Goal: Navigation & Orientation: Understand site structure

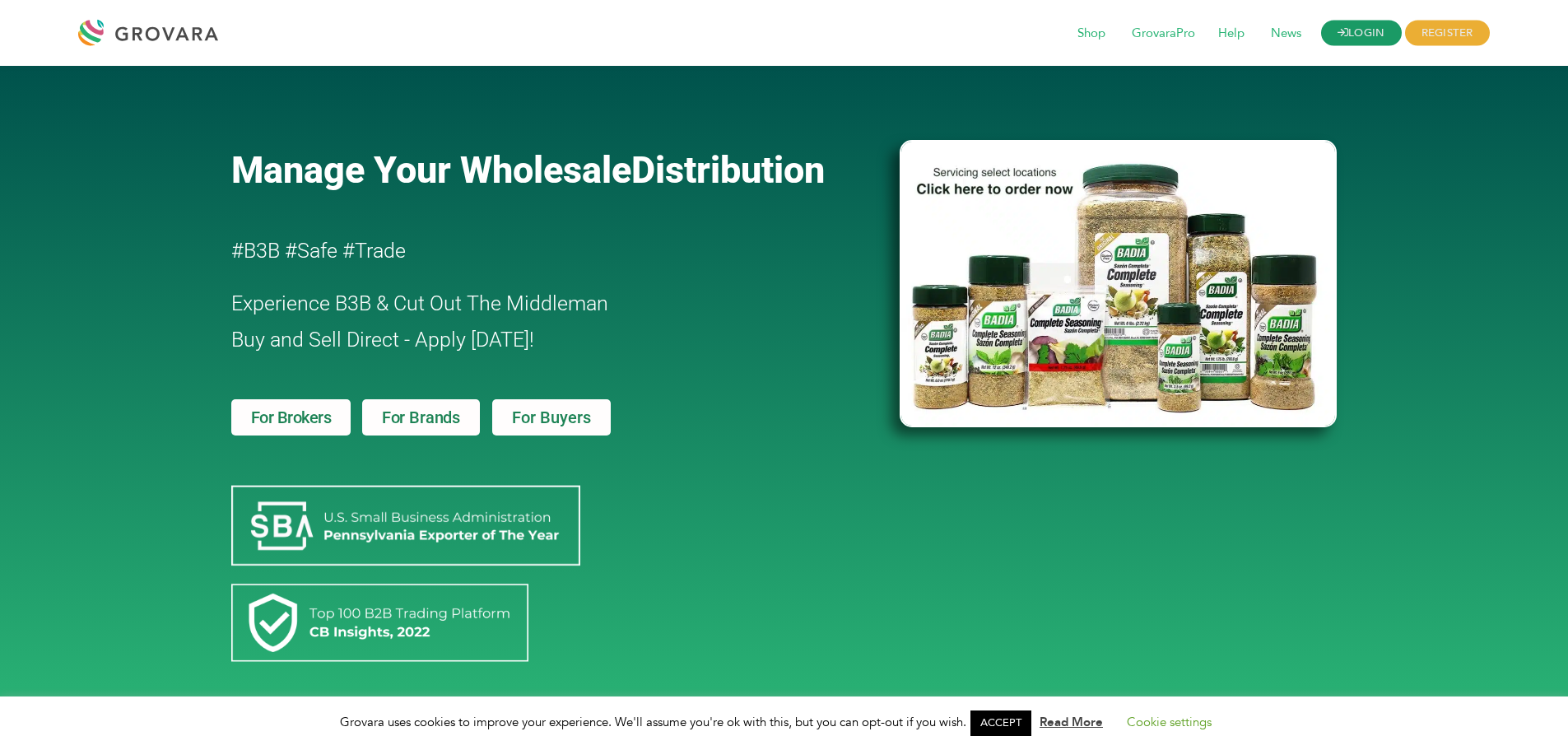
click at [1351, 29] on link "LOGIN" at bounding box center [1361, 34] width 81 height 26
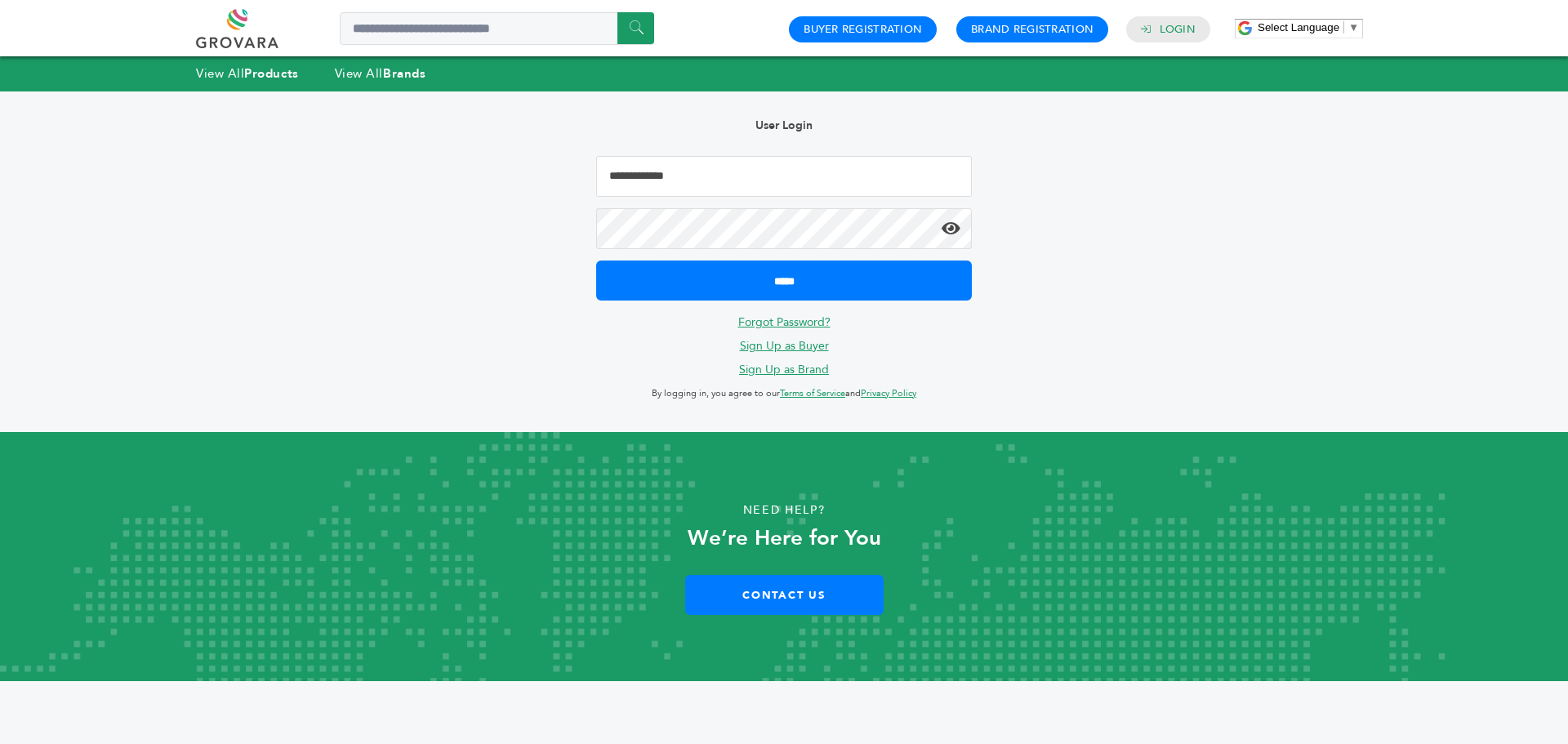
type input "**********"
click at [952, 232] on icon at bounding box center [951, 229] width 19 height 16
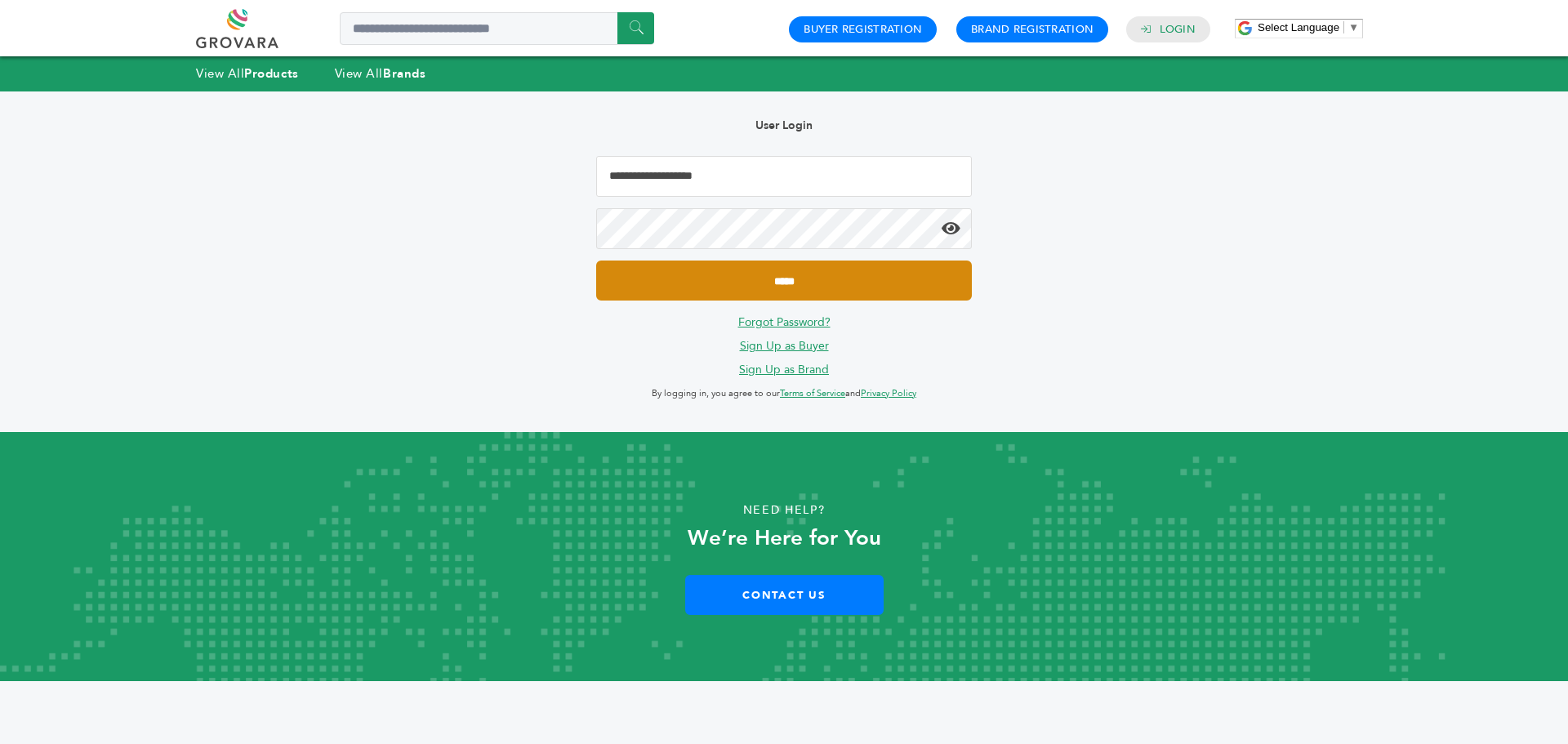
click at [798, 277] on input "*****" at bounding box center [784, 280] width 375 height 40
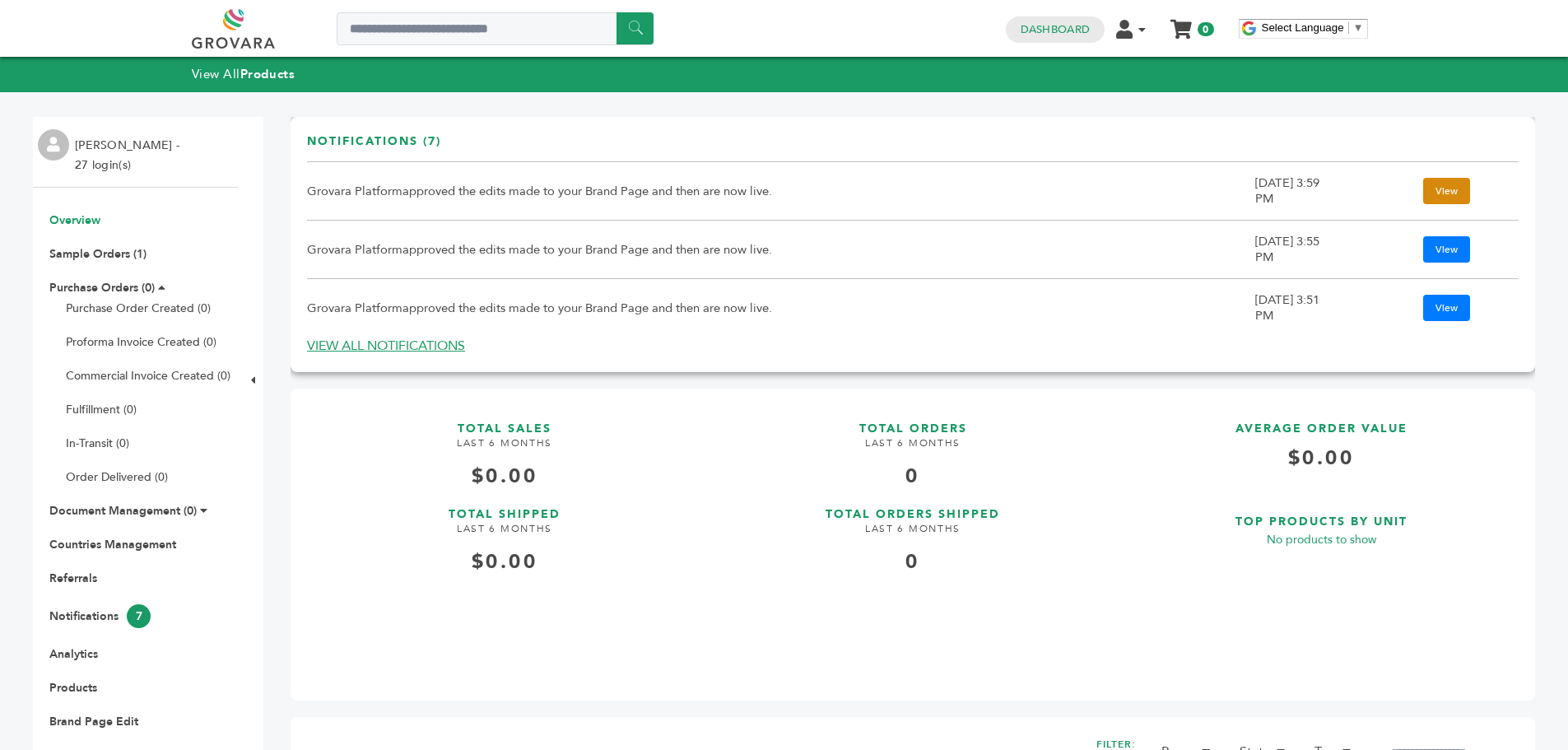
click at [1435, 190] on link "View" at bounding box center [1446, 191] width 47 height 26
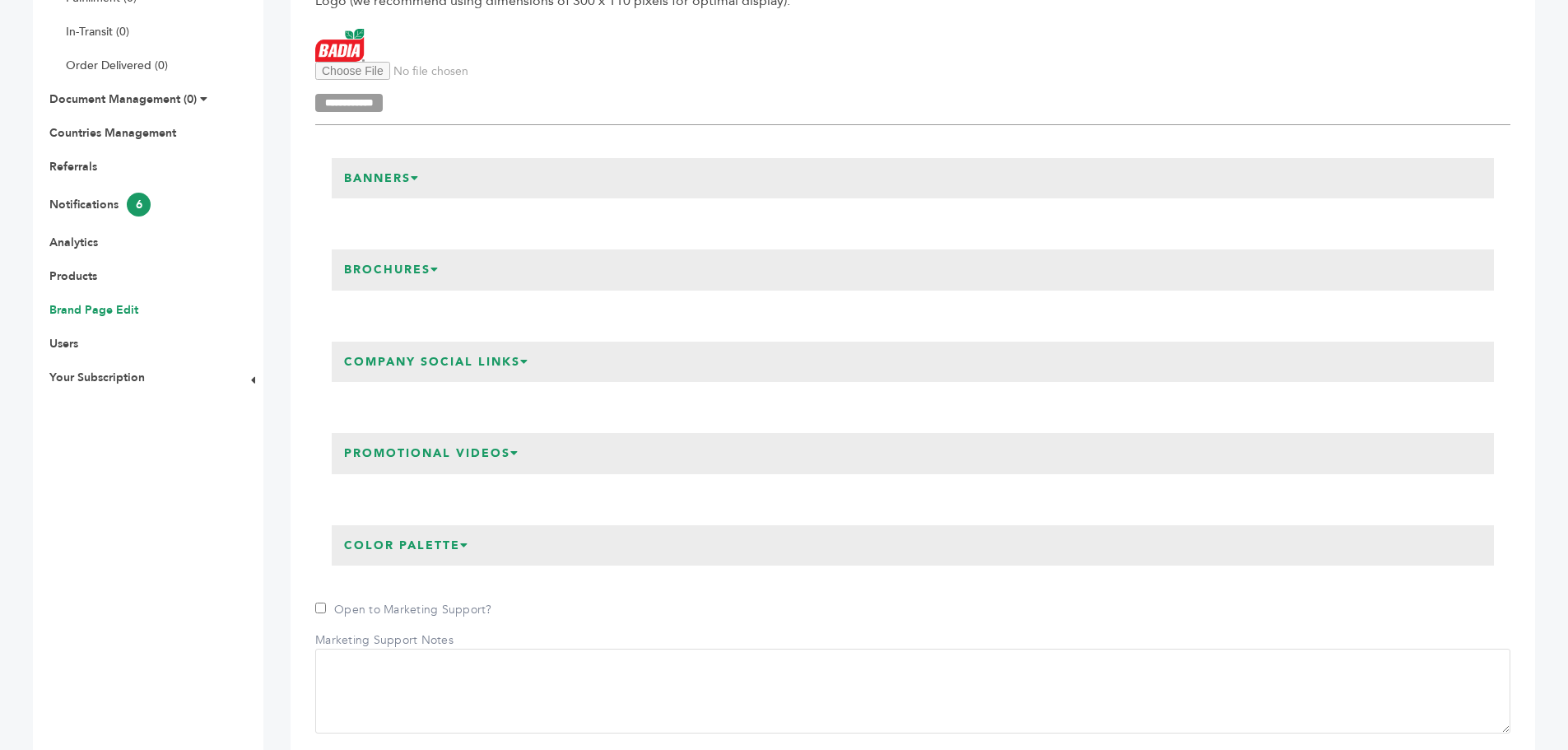
scroll to position [82, 0]
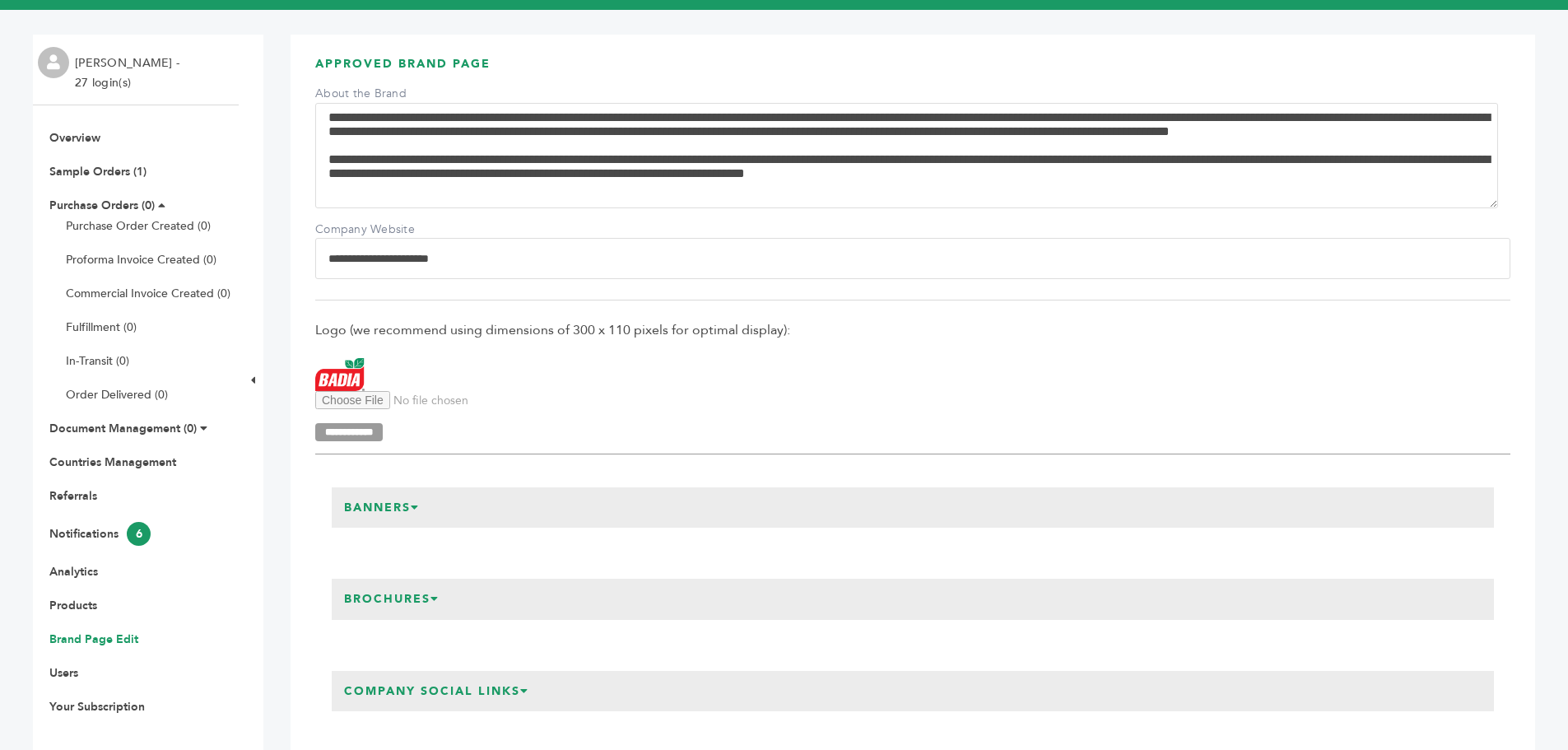
click at [89, 636] on link "Brand Page Edit" at bounding box center [93, 640] width 89 height 16
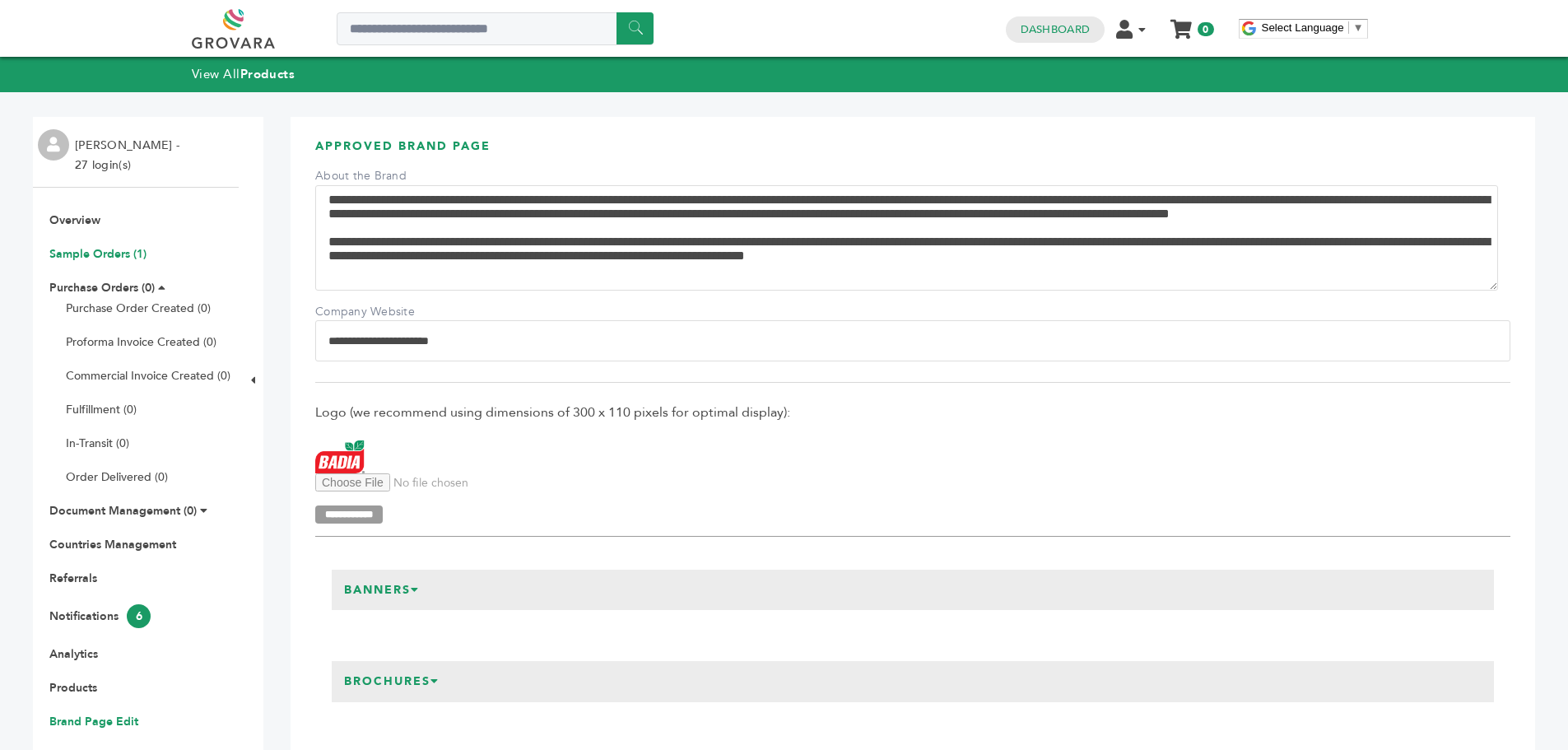
click at [90, 255] on link "Sample Orders (1)" at bounding box center [97, 255] width 97 height 16
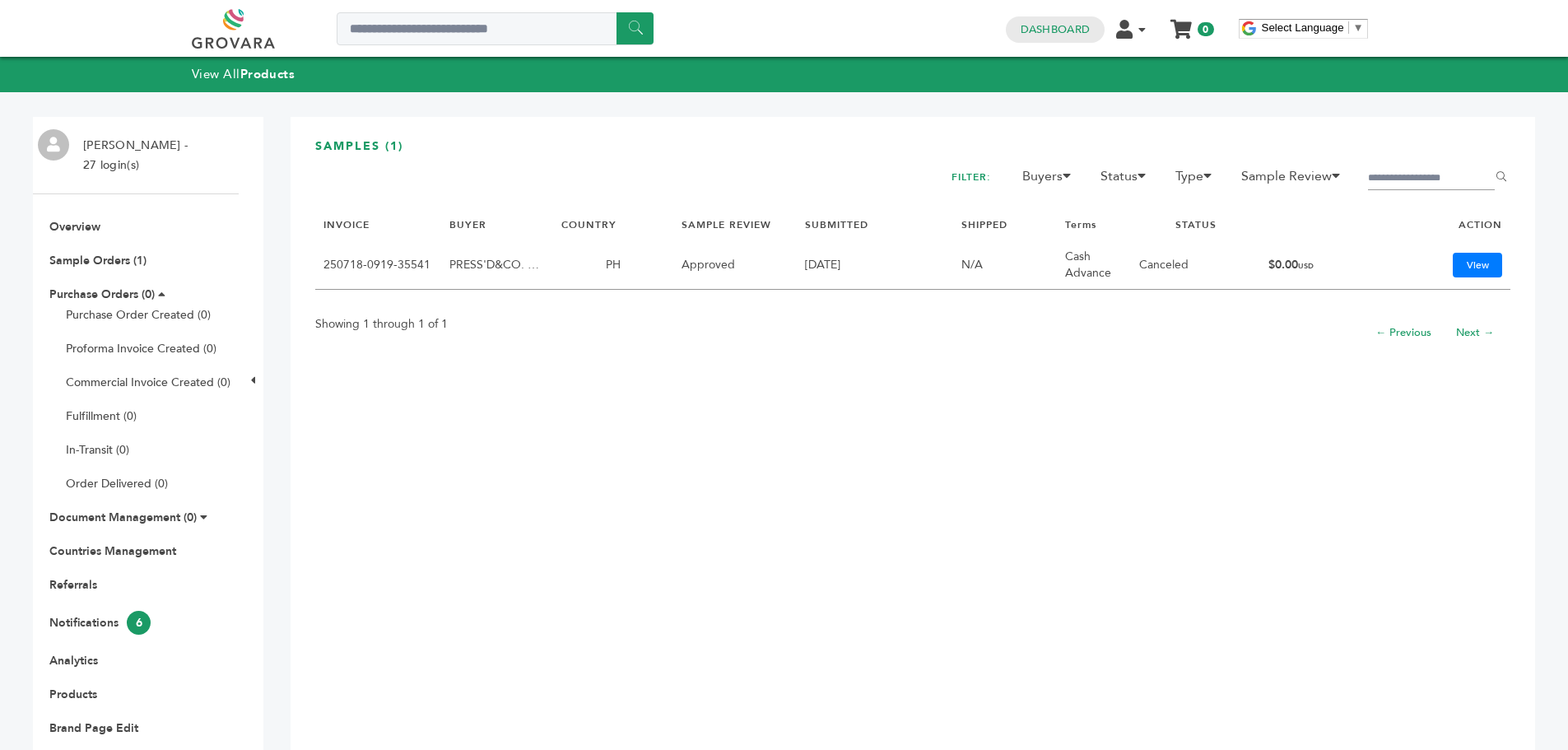
scroll to position [323, 0]
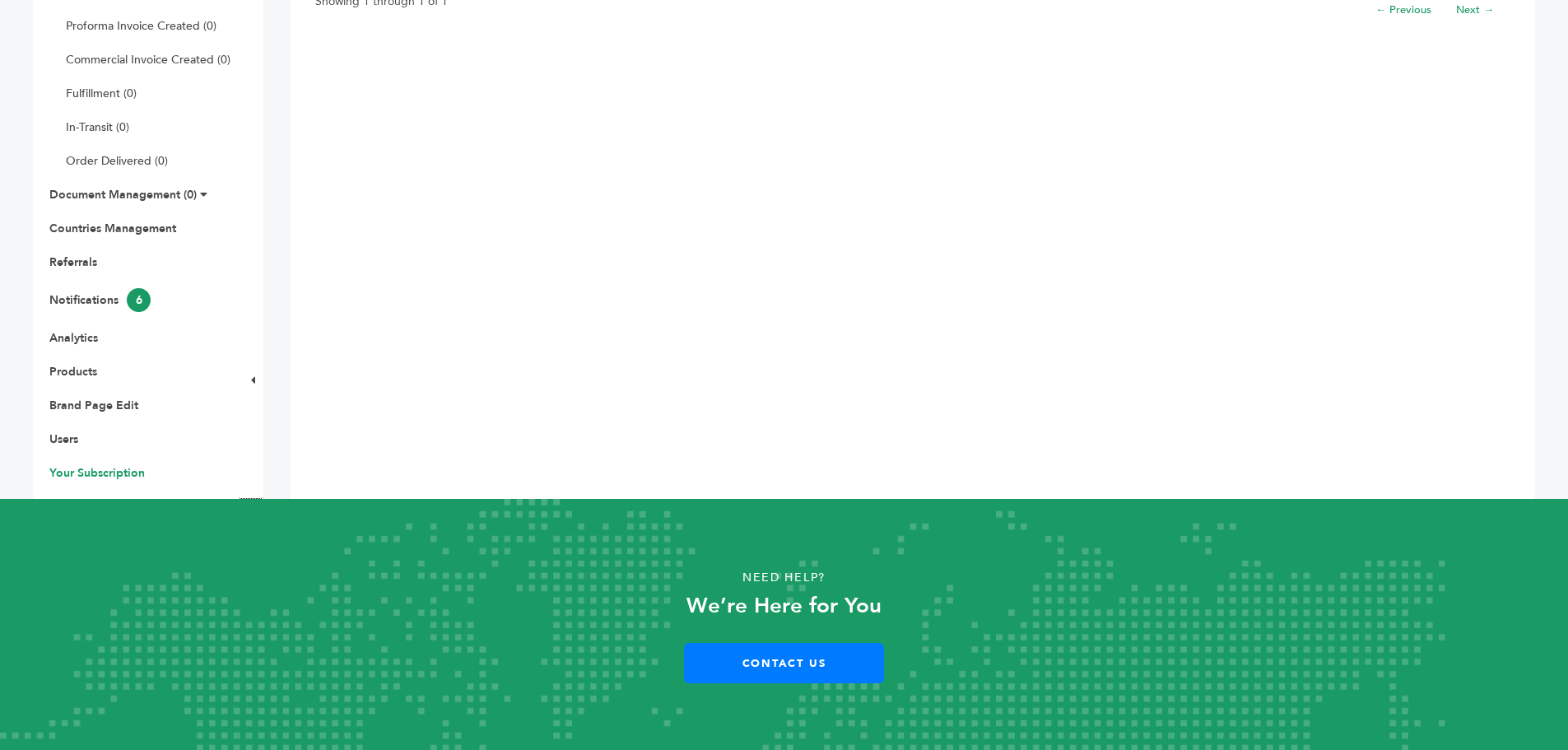
click at [96, 470] on link "Your Subscription" at bounding box center [97, 473] width 96 height 16
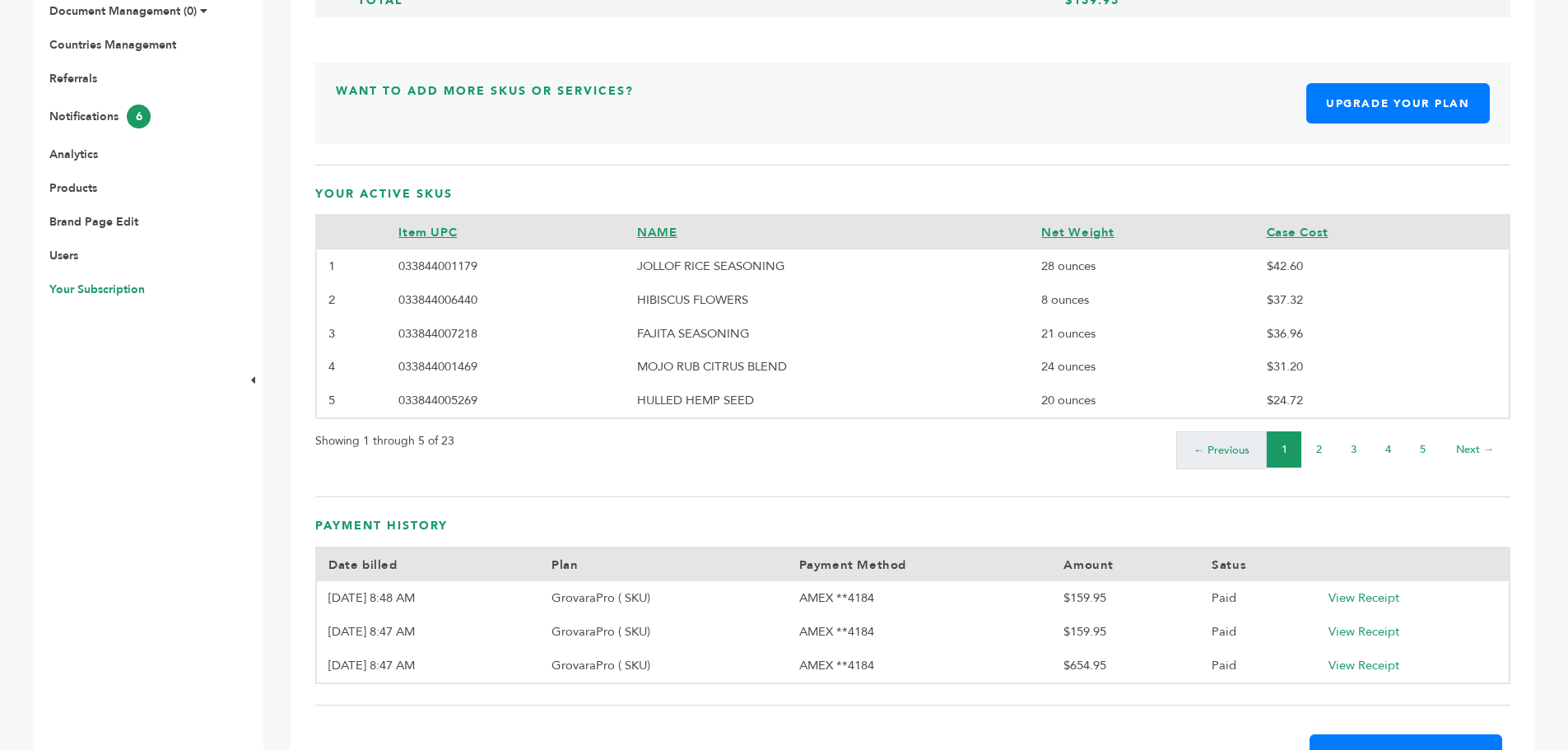
scroll to position [336, 0]
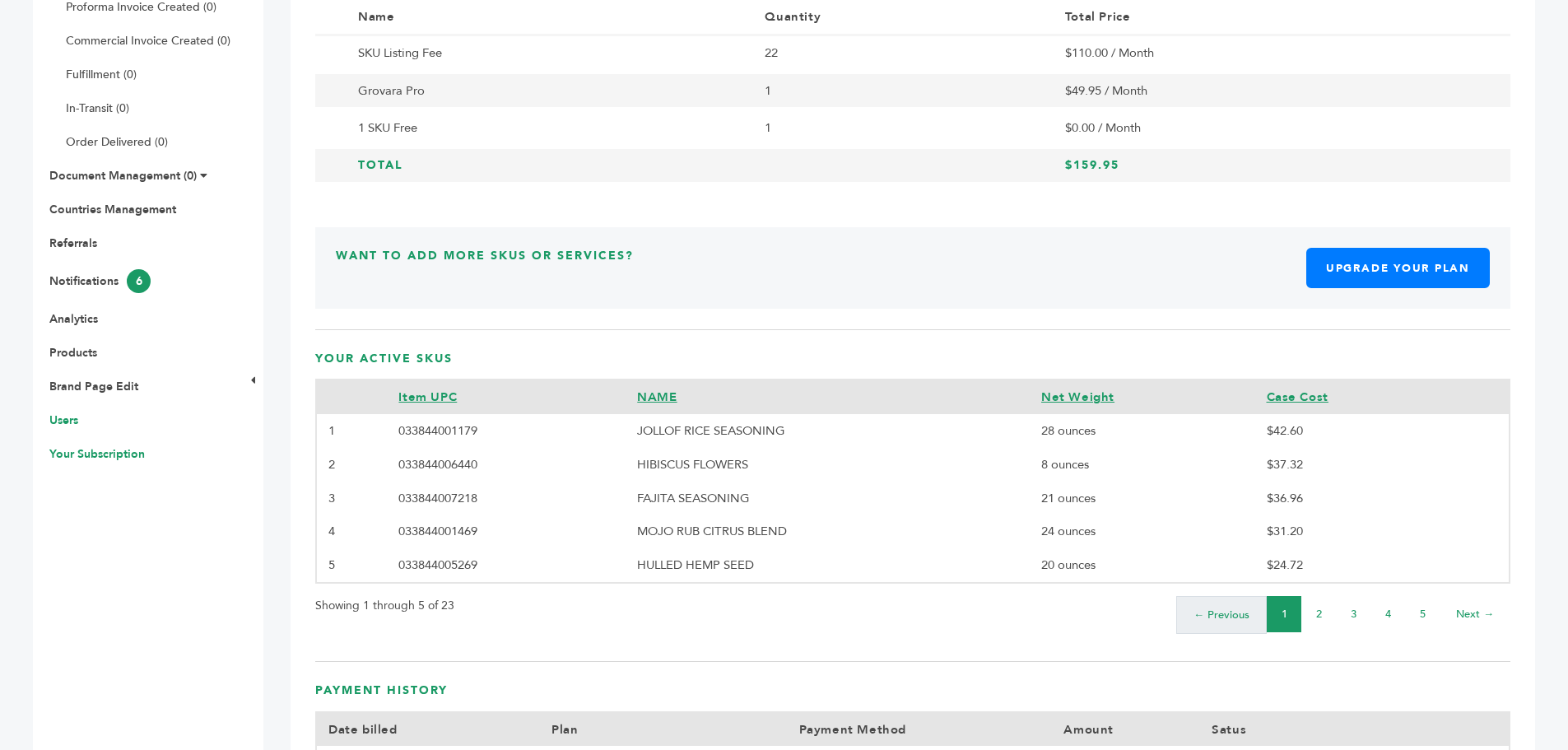
click at [54, 424] on link "Users" at bounding box center [63, 420] width 29 height 16
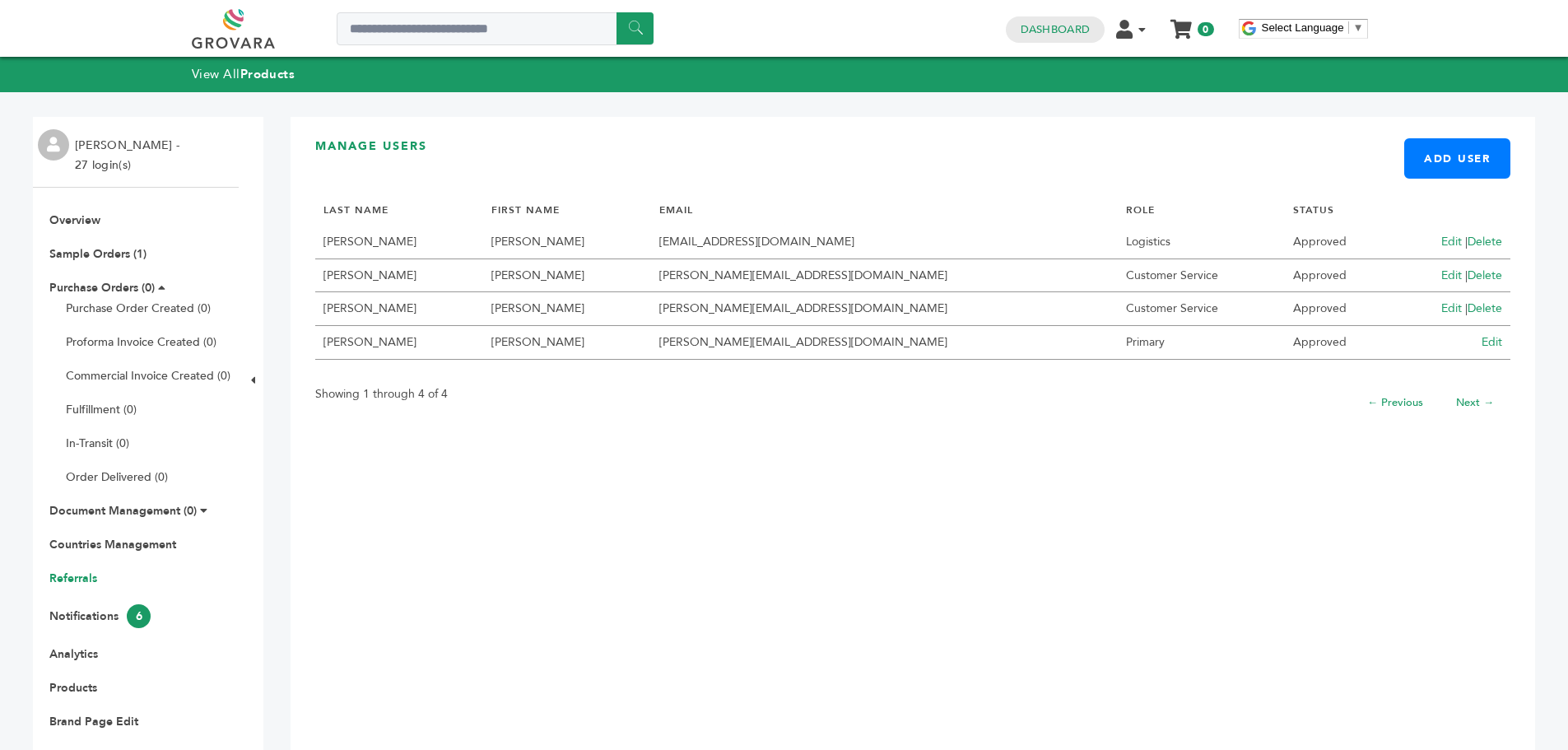
click at [73, 580] on link "Referrals" at bounding box center [73, 578] width 48 height 16
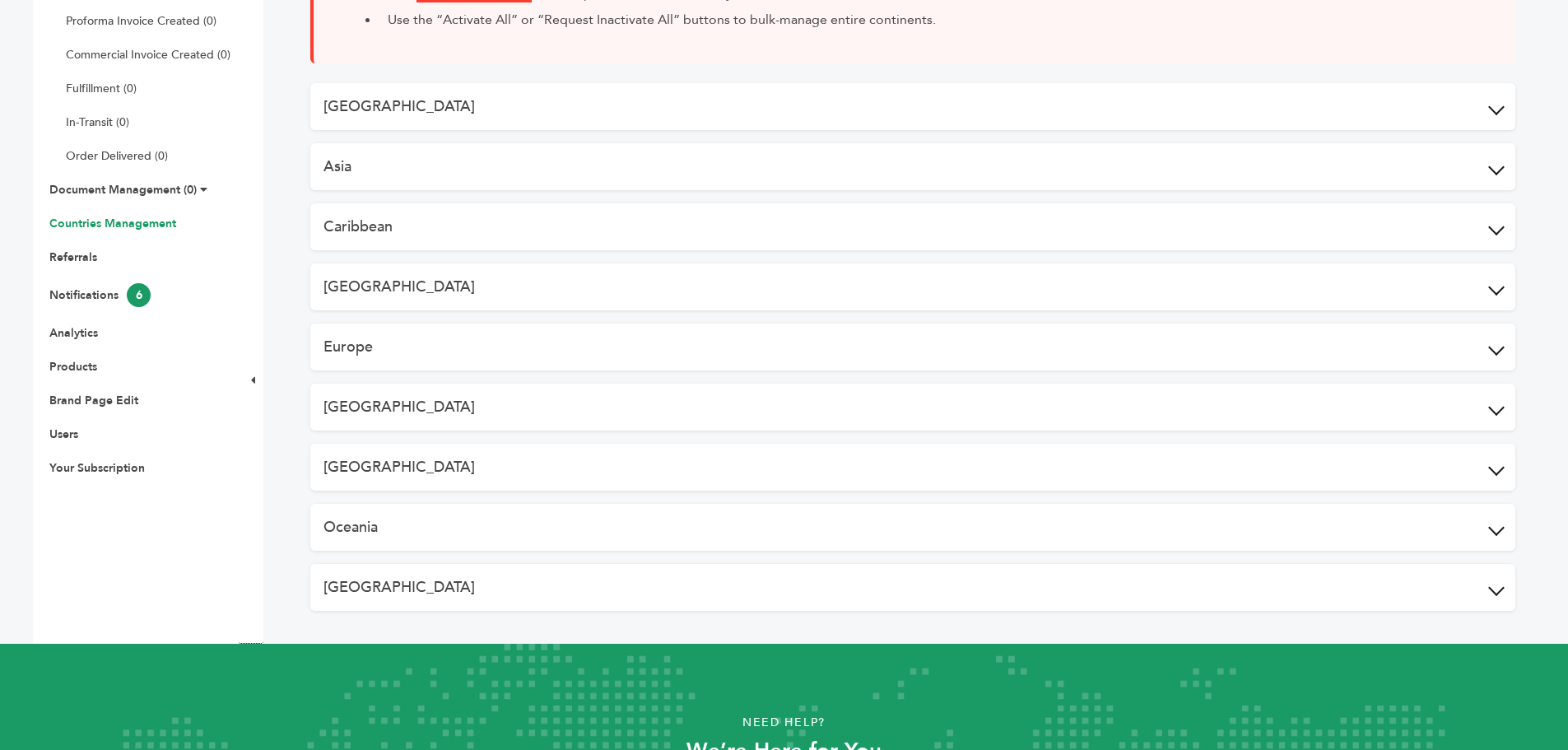
scroll to position [82, 0]
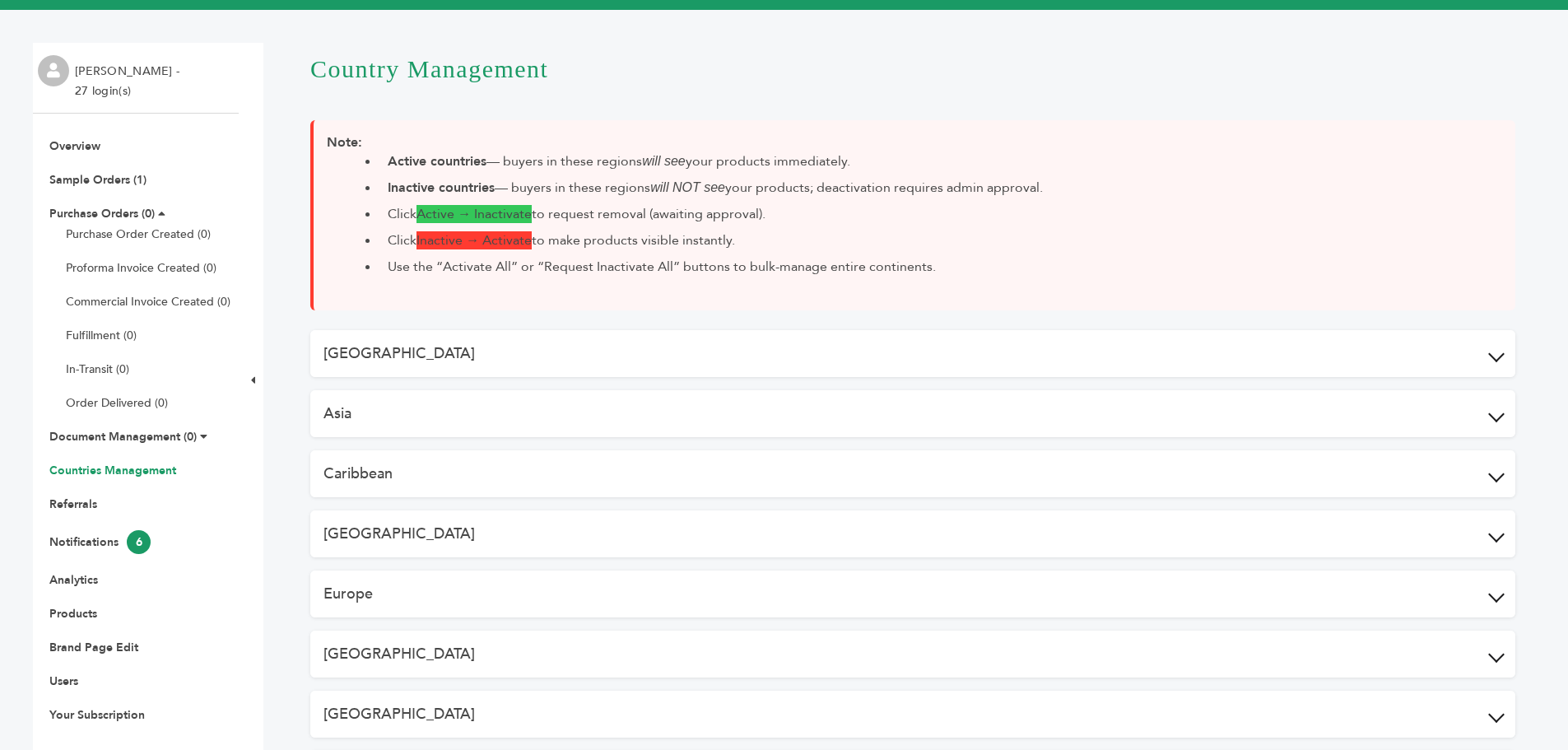
click at [1490, 351] on span at bounding box center [1496, 354] width 16 height 16
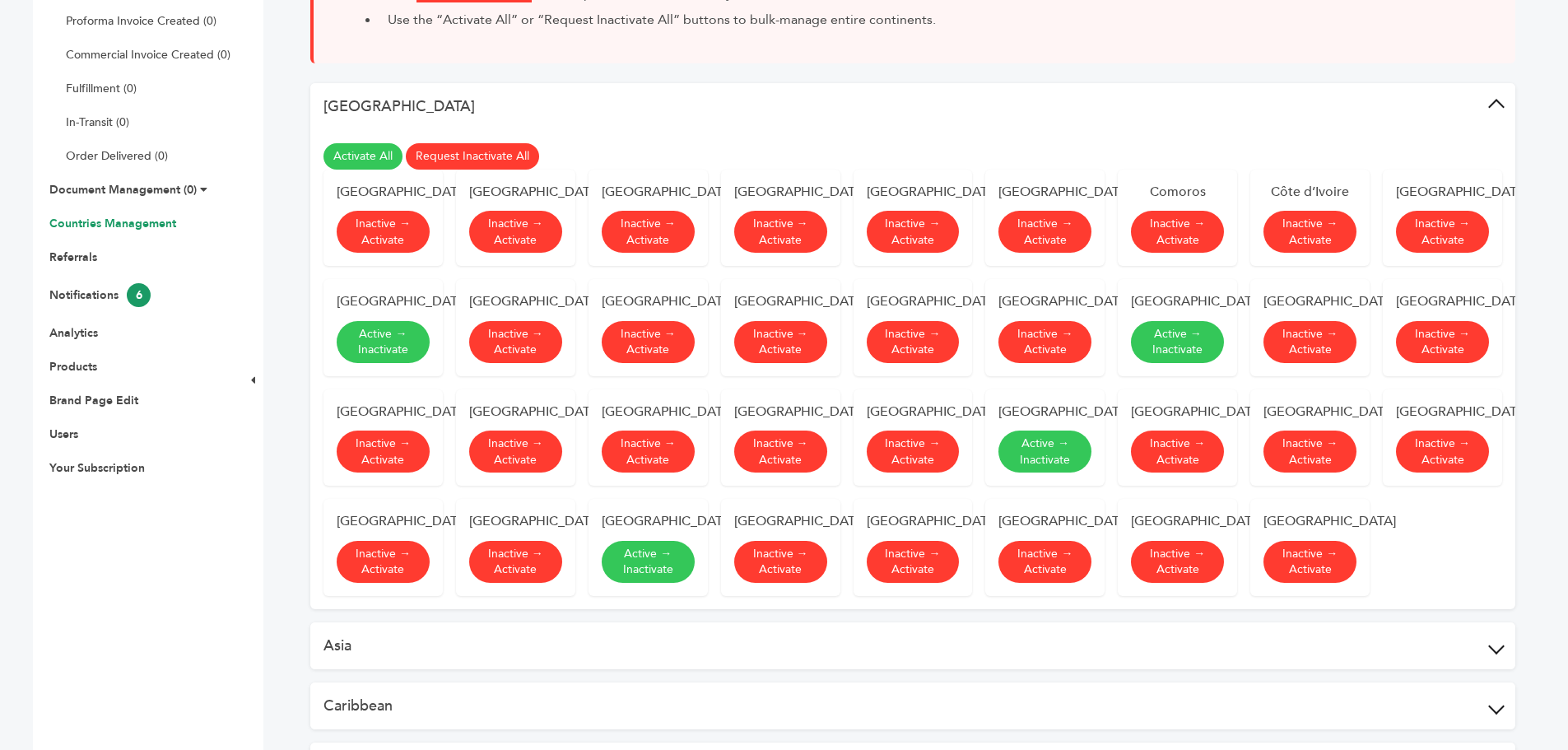
scroll to position [165, 0]
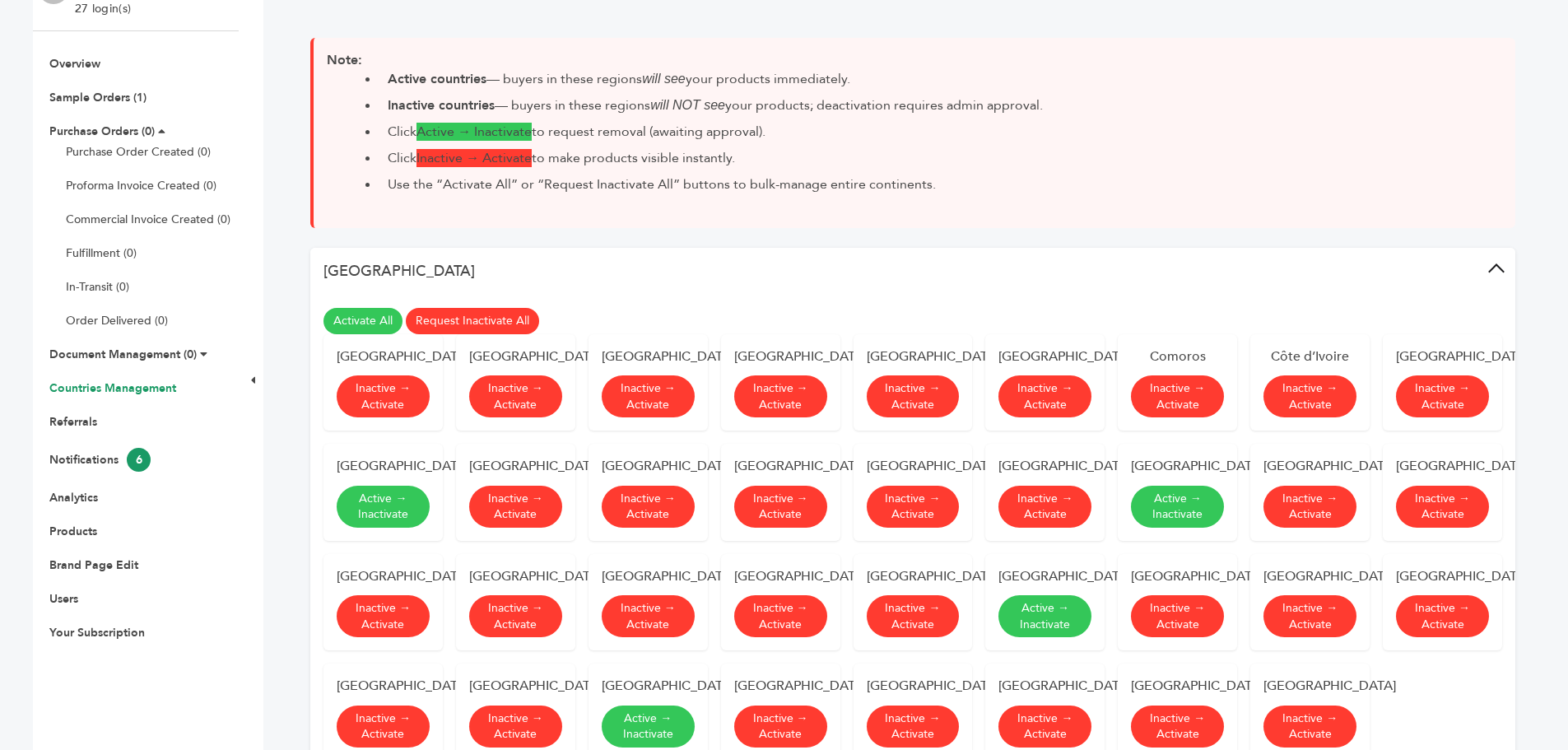
click at [1496, 266] on span at bounding box center [1496, 272] width 16 height 16
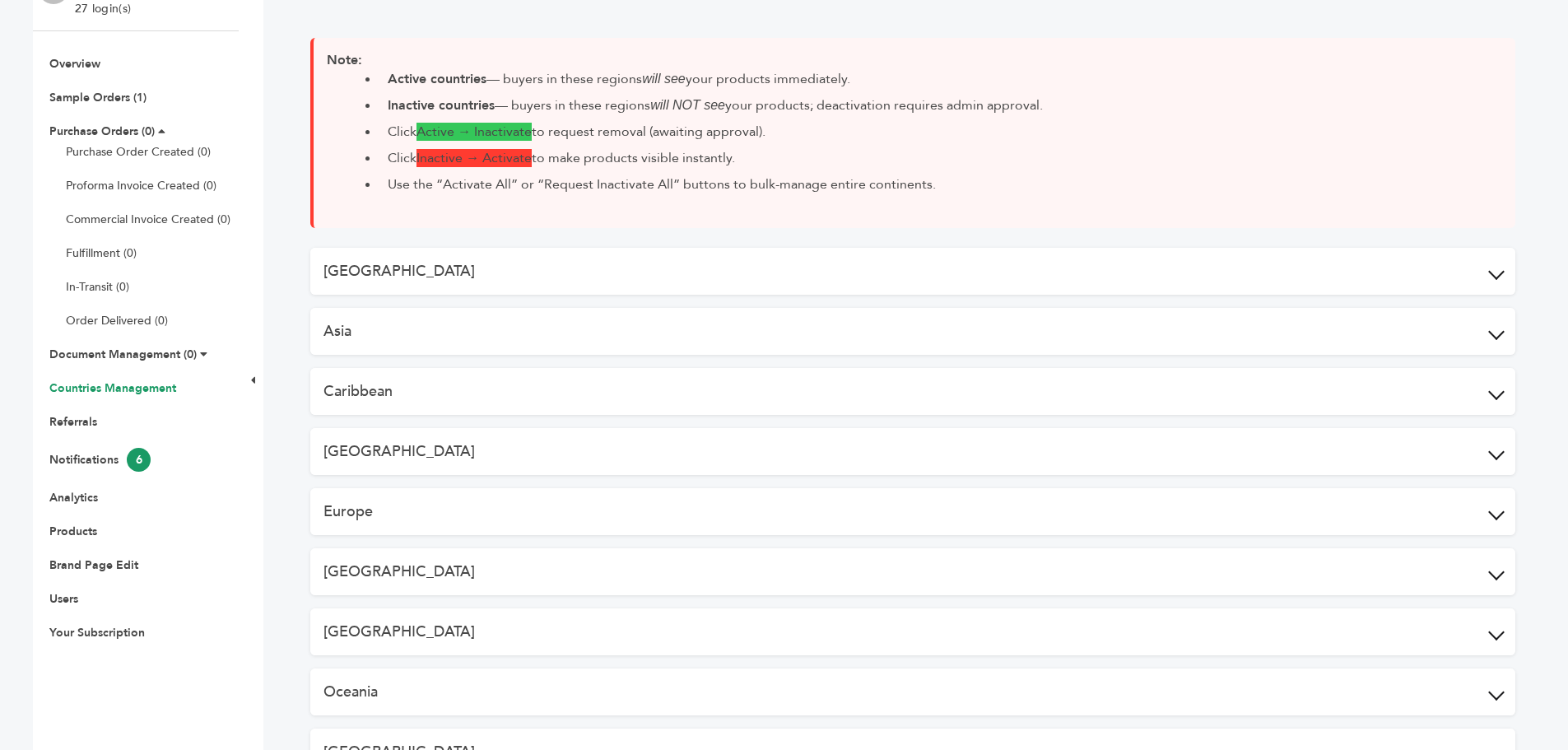
click at [1495, 395] on span at bounding box center [1496, 391] width 16 height 16
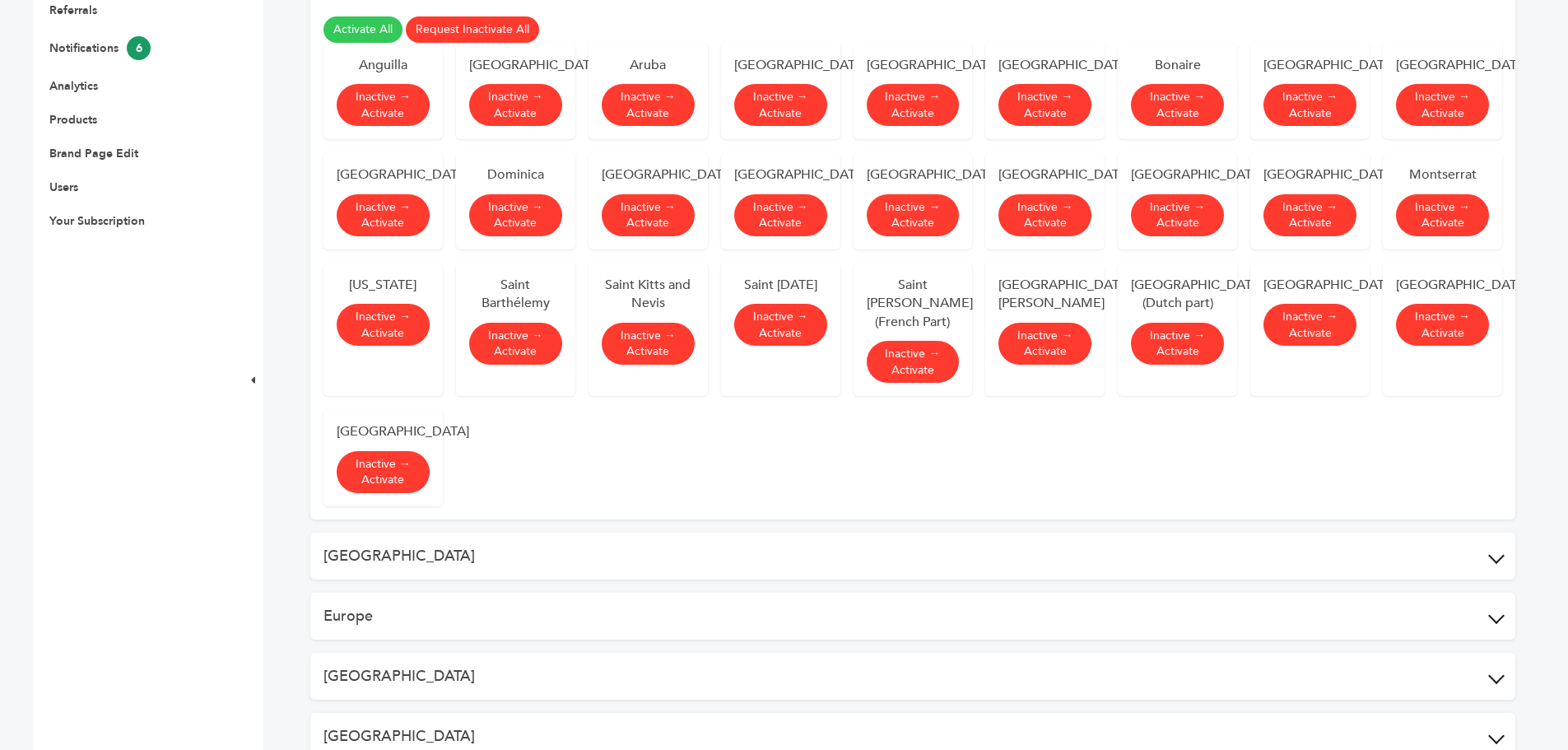
scroll to position [247, 0]
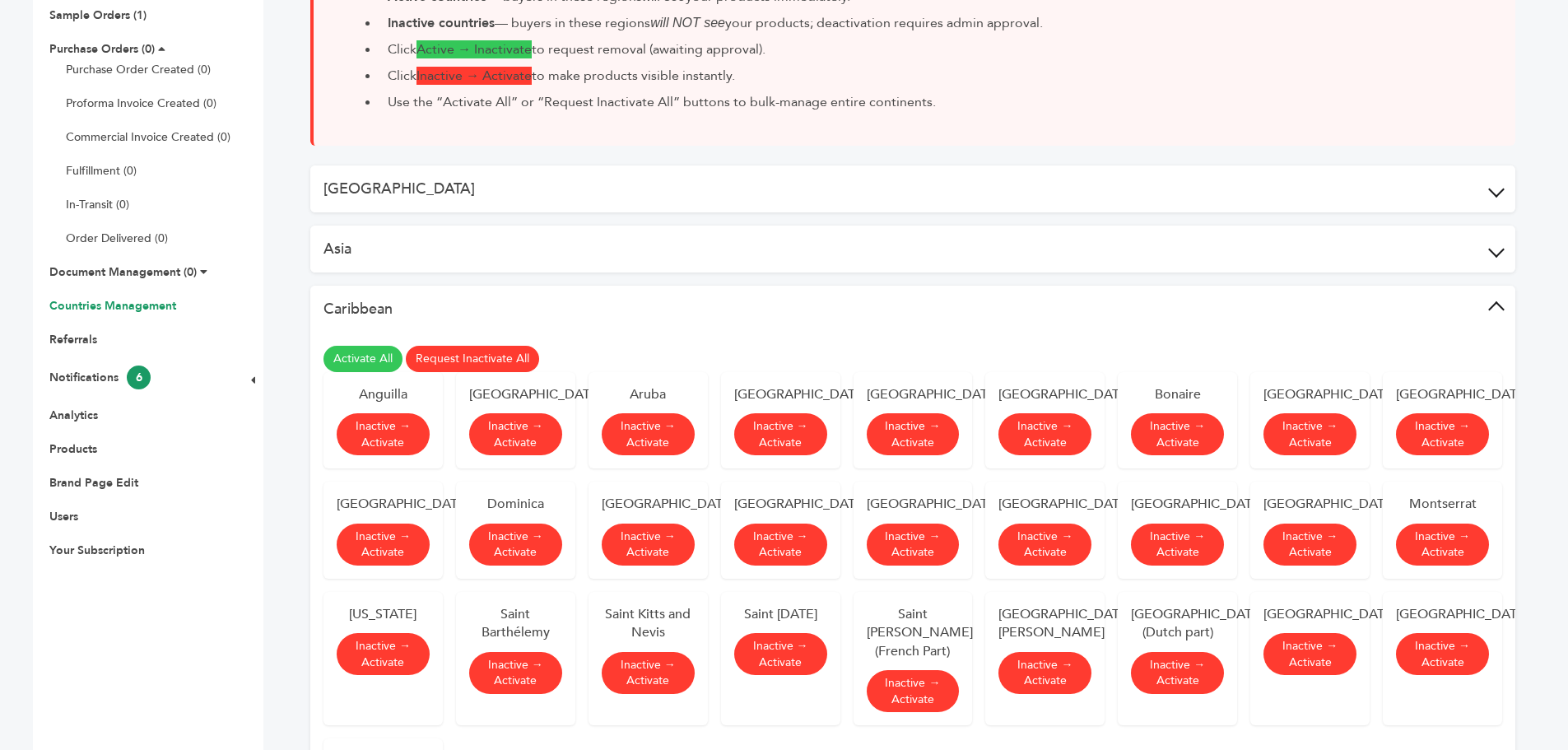
click at [1500, 304] on button "Caribbean" at bounding box center [912, 309] width 1205 height 47
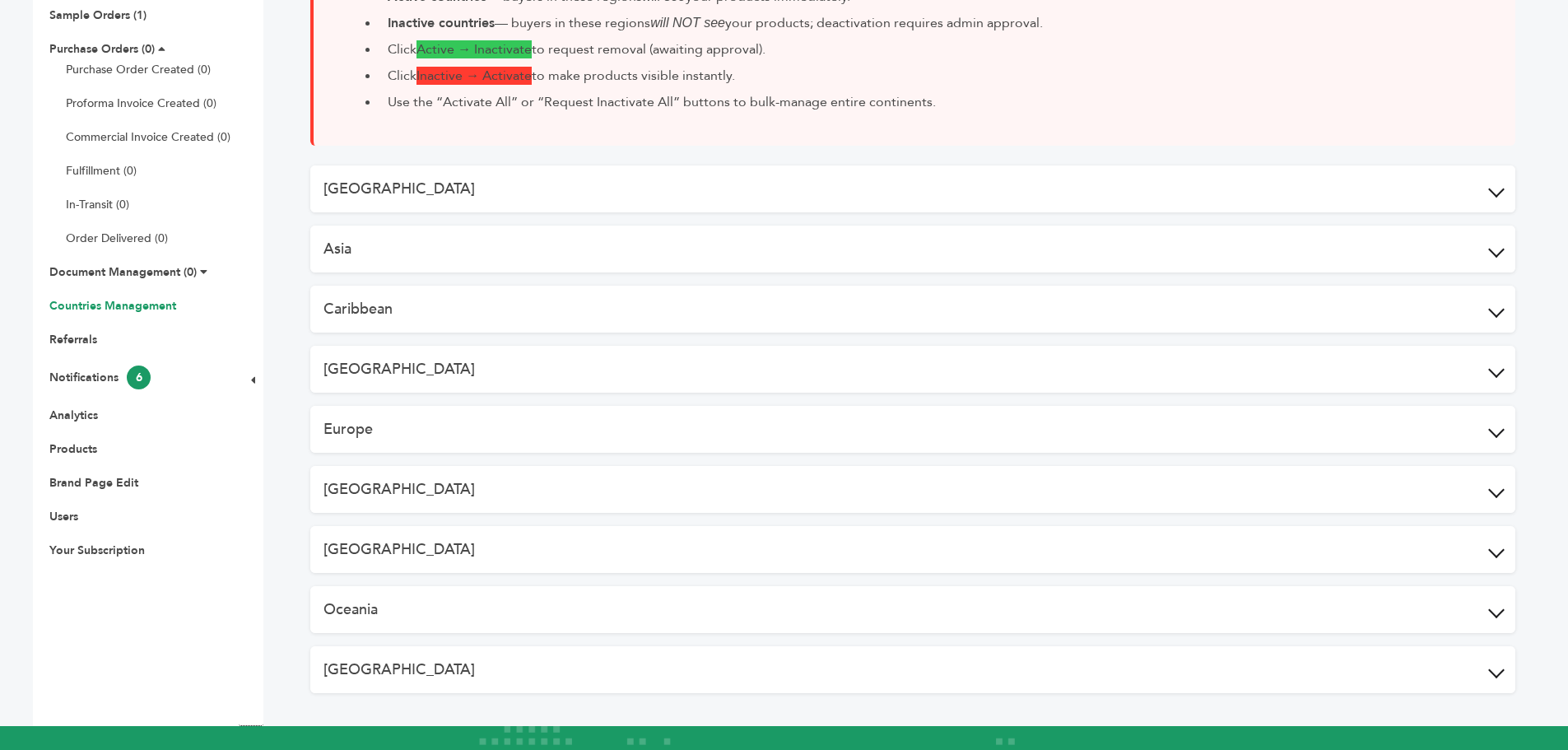
click at [1494, 428] on span at bounding box center [1496, 429] width 16 height 16
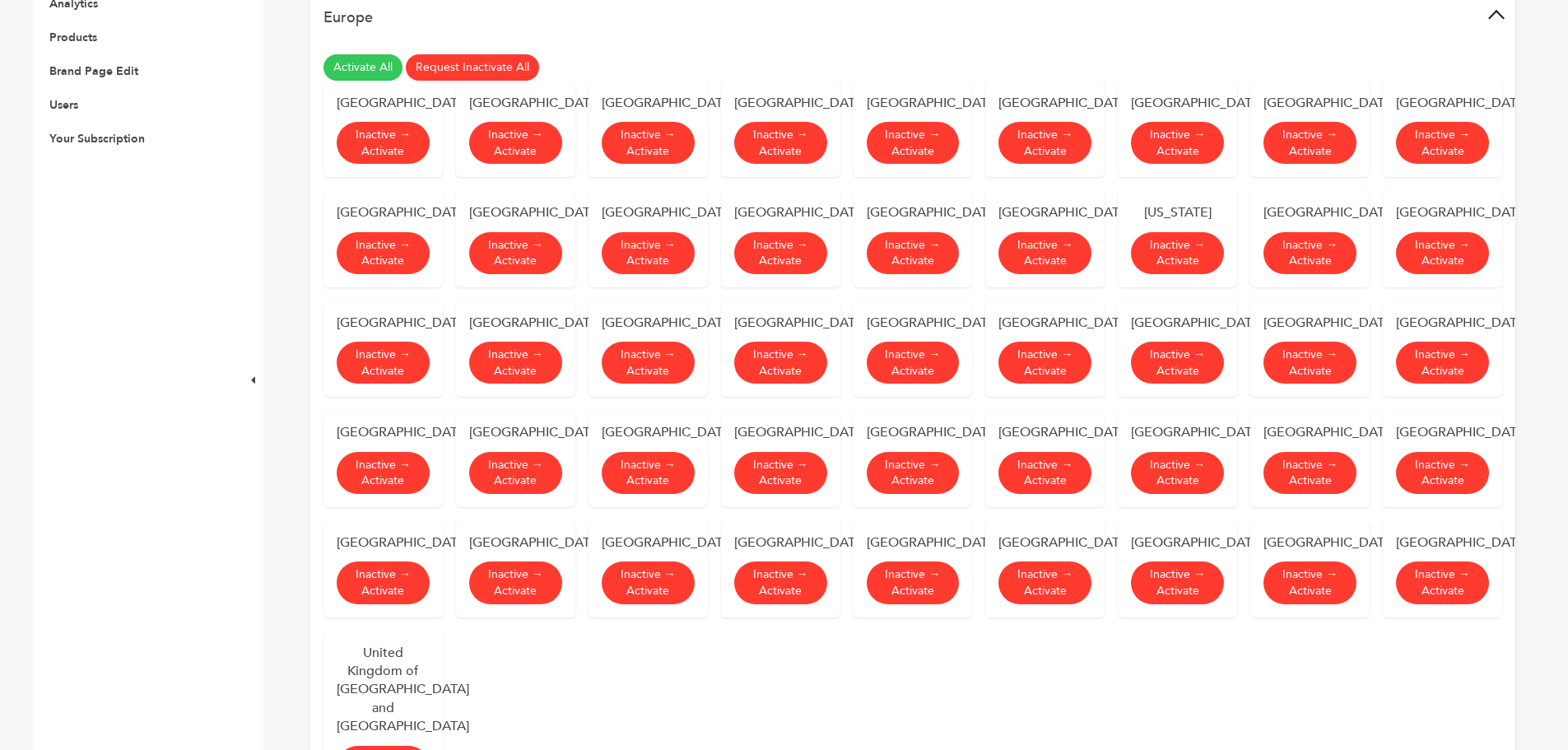
scroll to position [330, 0]
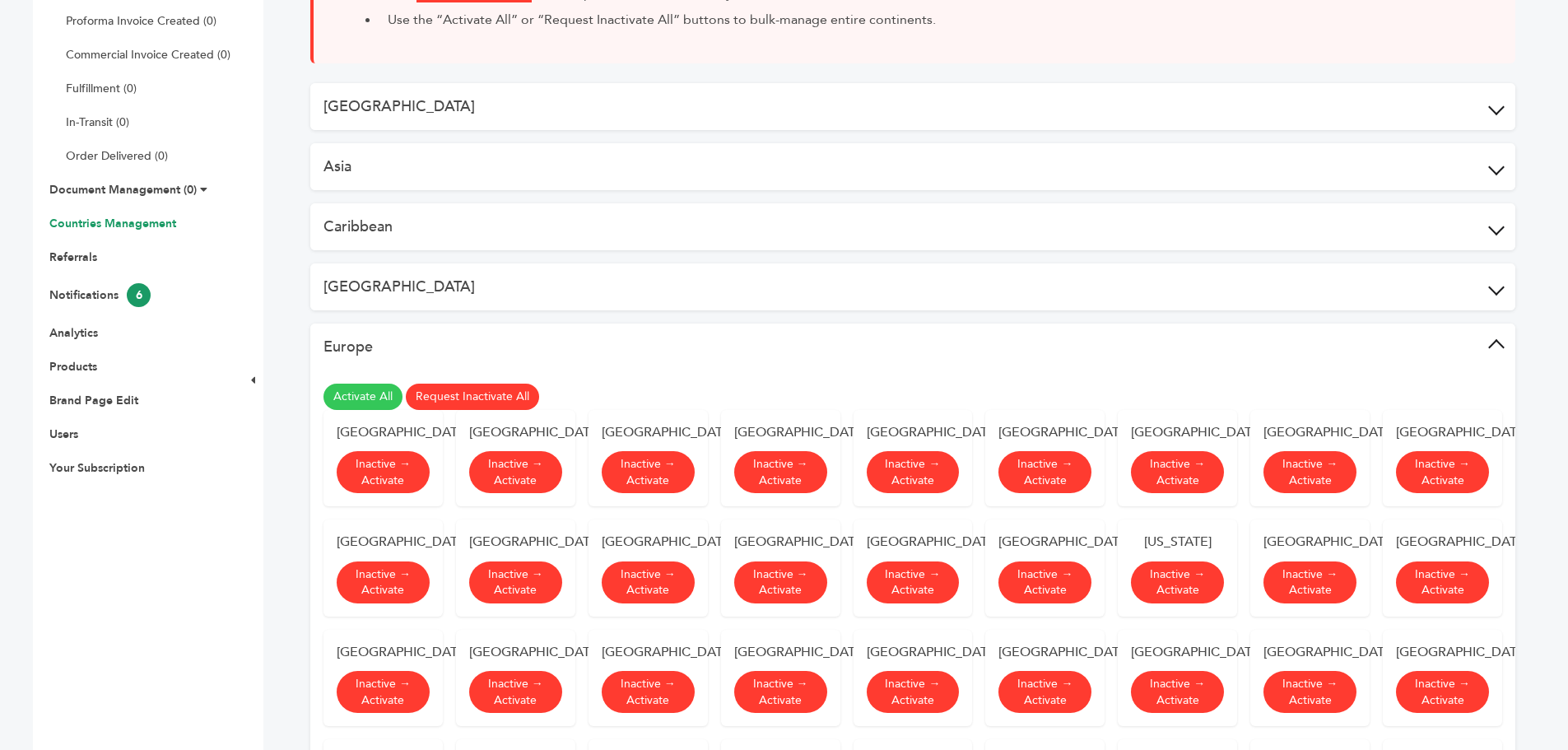
click at [1502, 343] on button "Europe" at bounding box center [912, 347] width 1205 height 47
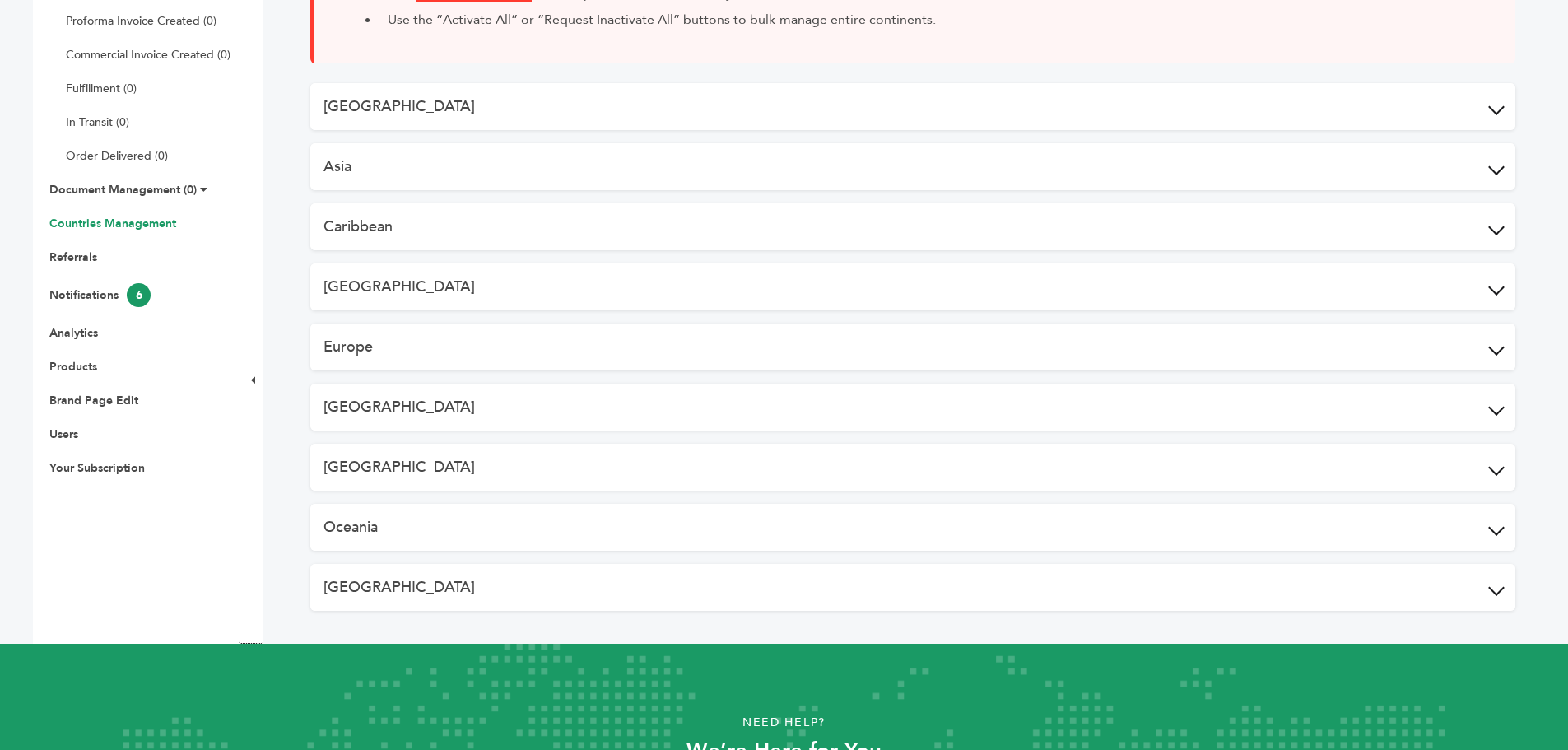
click at [1491, 405] on span at bounding box center [1496, 407] width 16 height 16
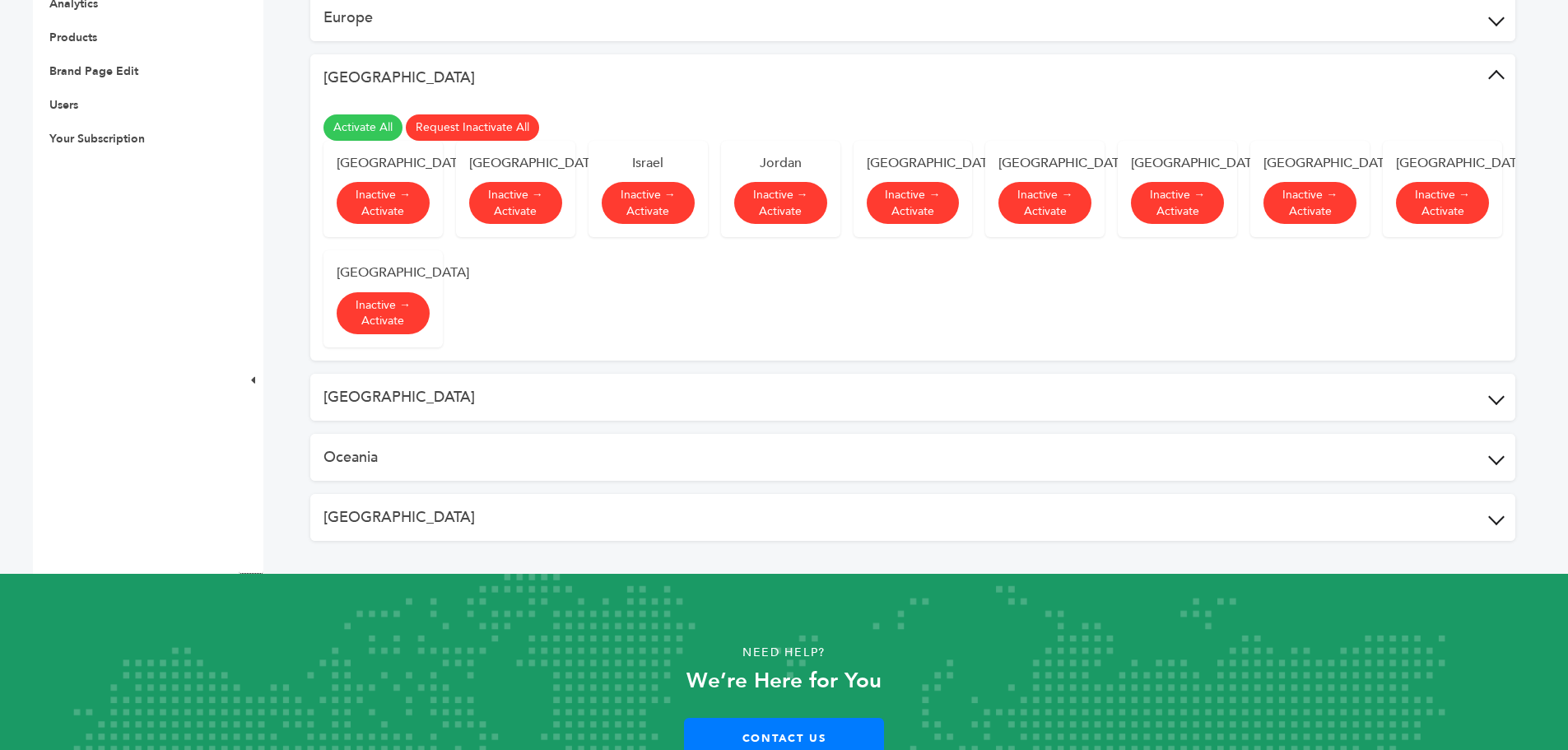
scroll to position [411, 0]
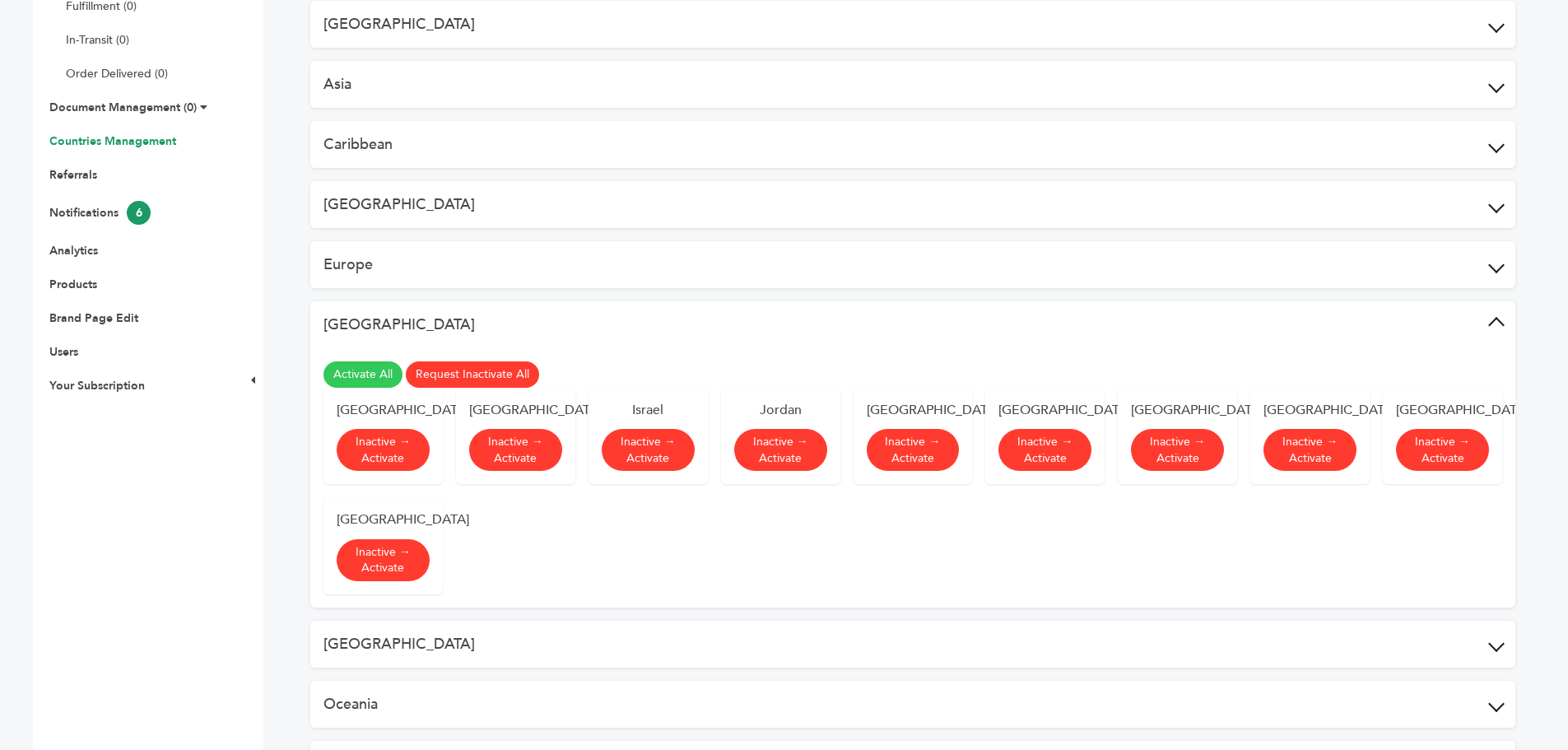
drag, startPoint x: 1495, startPoint y: 316, endPoint x: 1283, endPoint y: 412, distance: 232.7
click at [1494, 316] on button "Middle East" at bounding box center [912, 325] width 1205 height 47
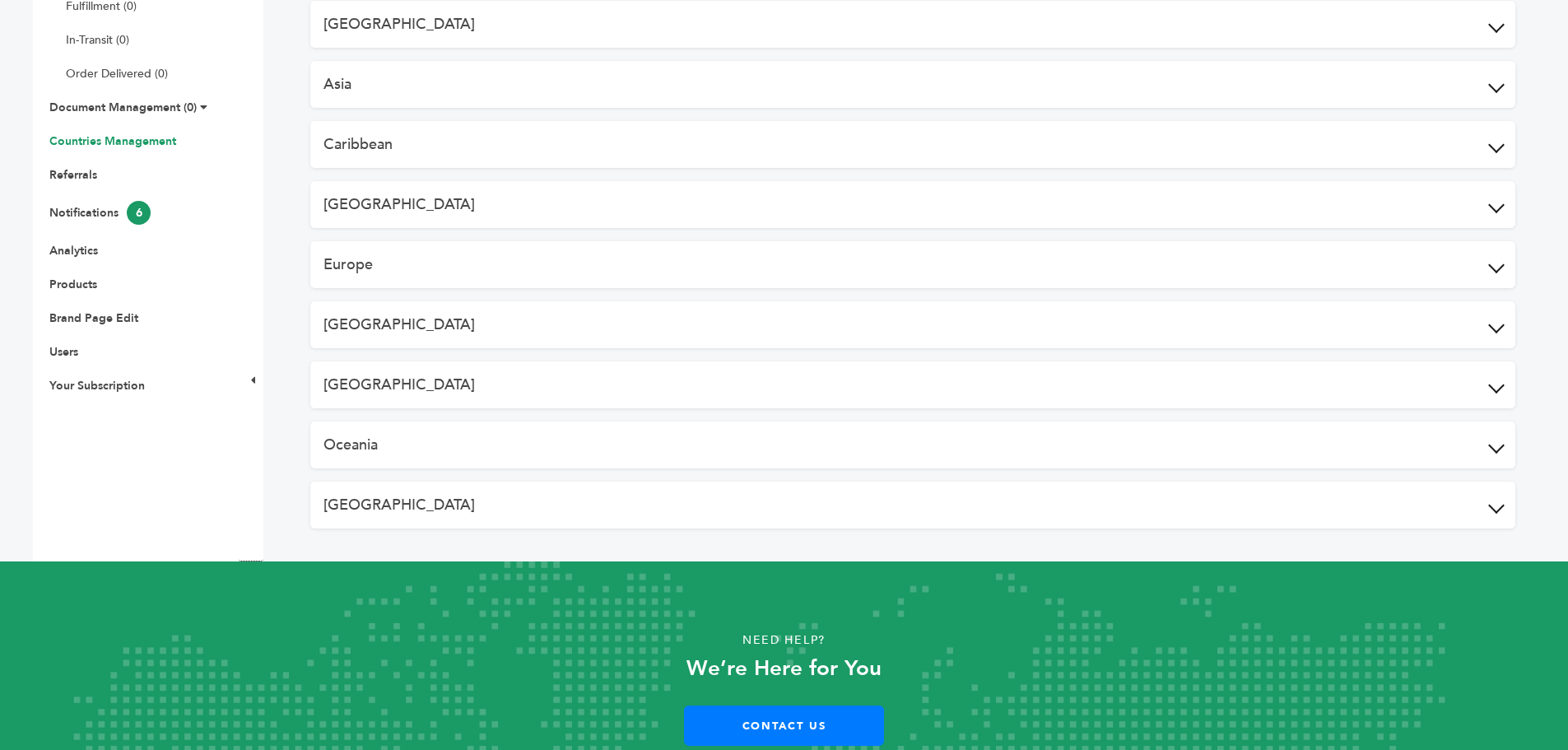
scroll to position [165, 0]
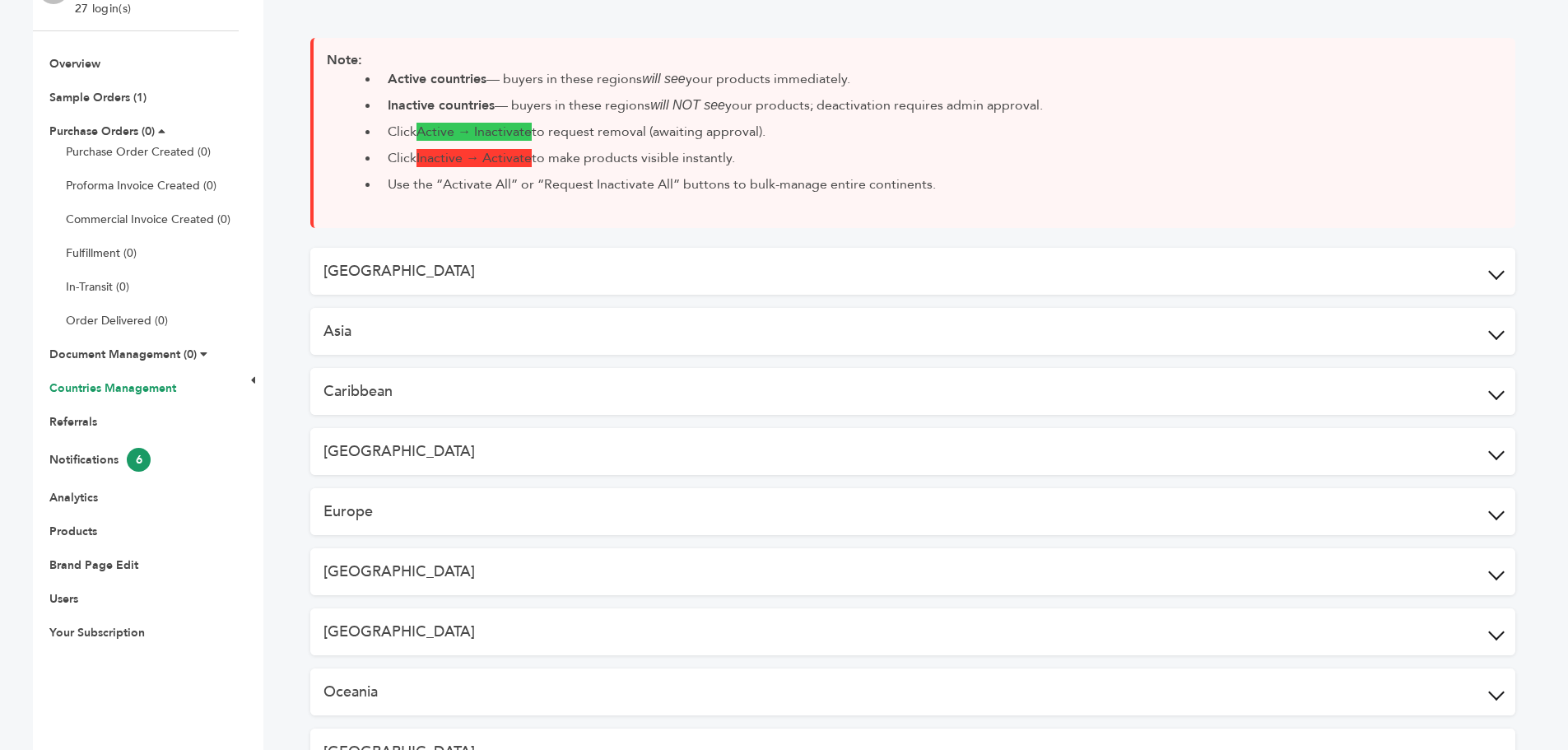
click at [1507, 273] on button "Africa" at bounding box center [912, 271] width 1205 height 47
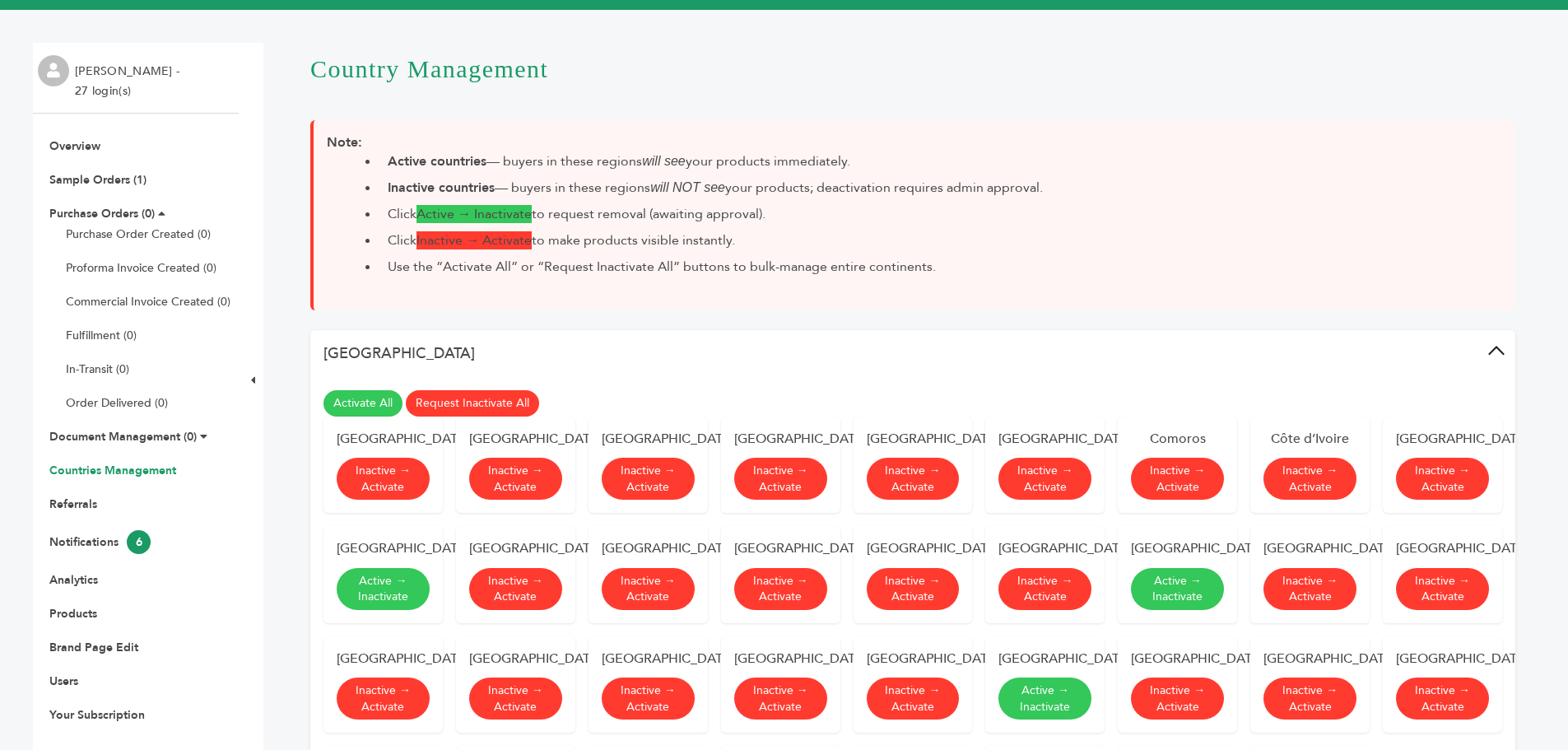
scroll to position [0, 0]
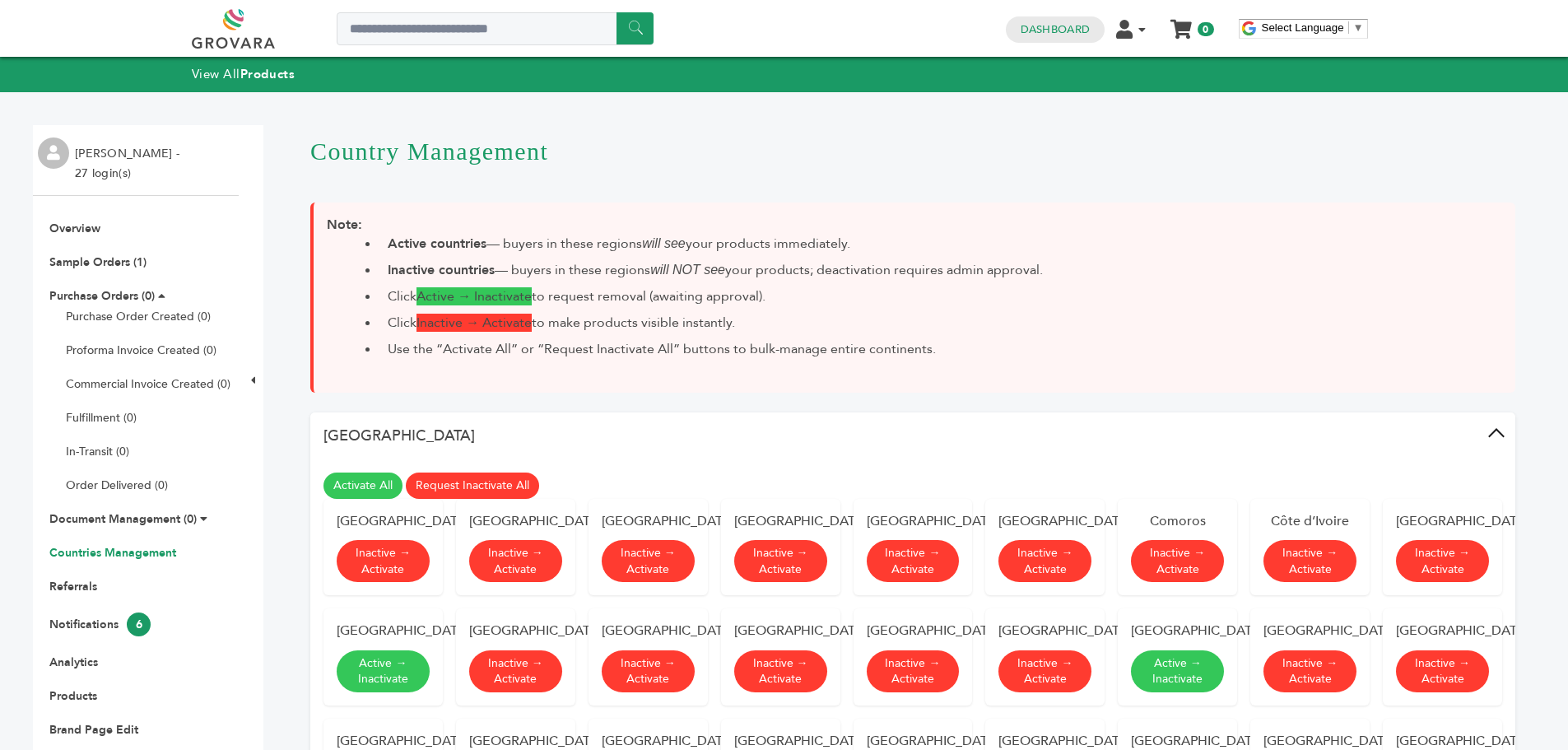
click at [1504, 433] on button "Africa" at bounding box center [912, 435] width 1205 height 47
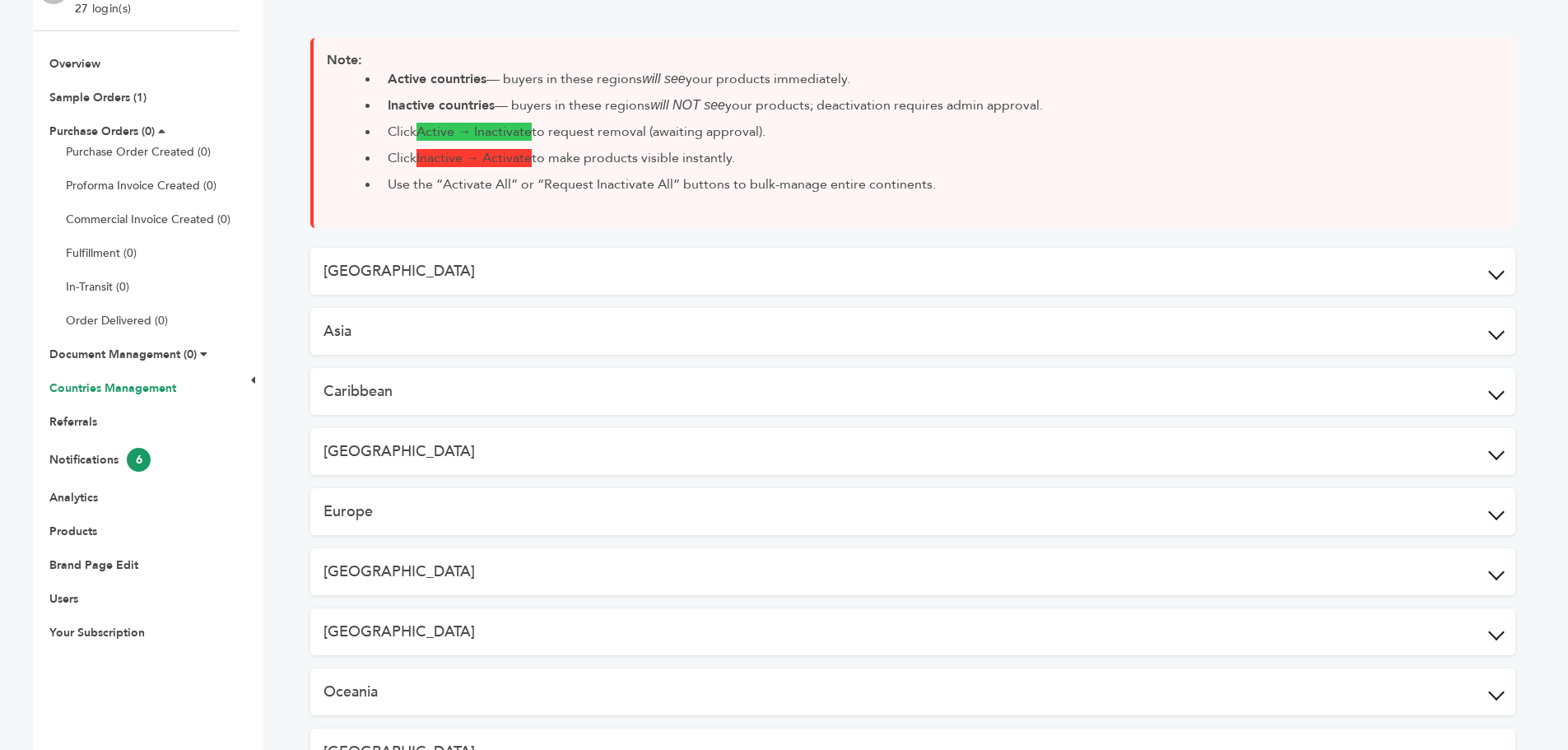
scroll to position [411, 0]
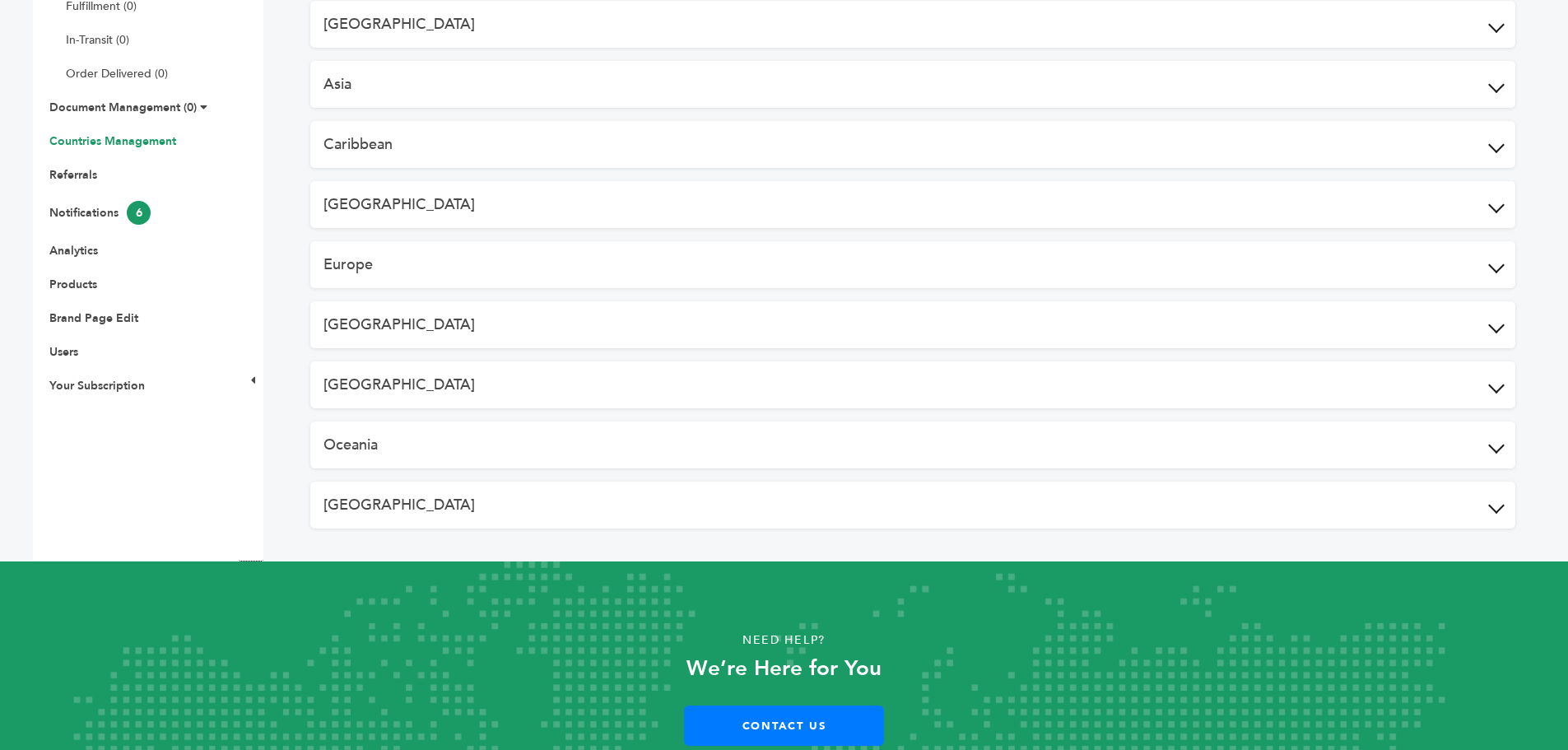
click at [1496, 87] on span at bounding box center [1496, 85] width 16 height 16
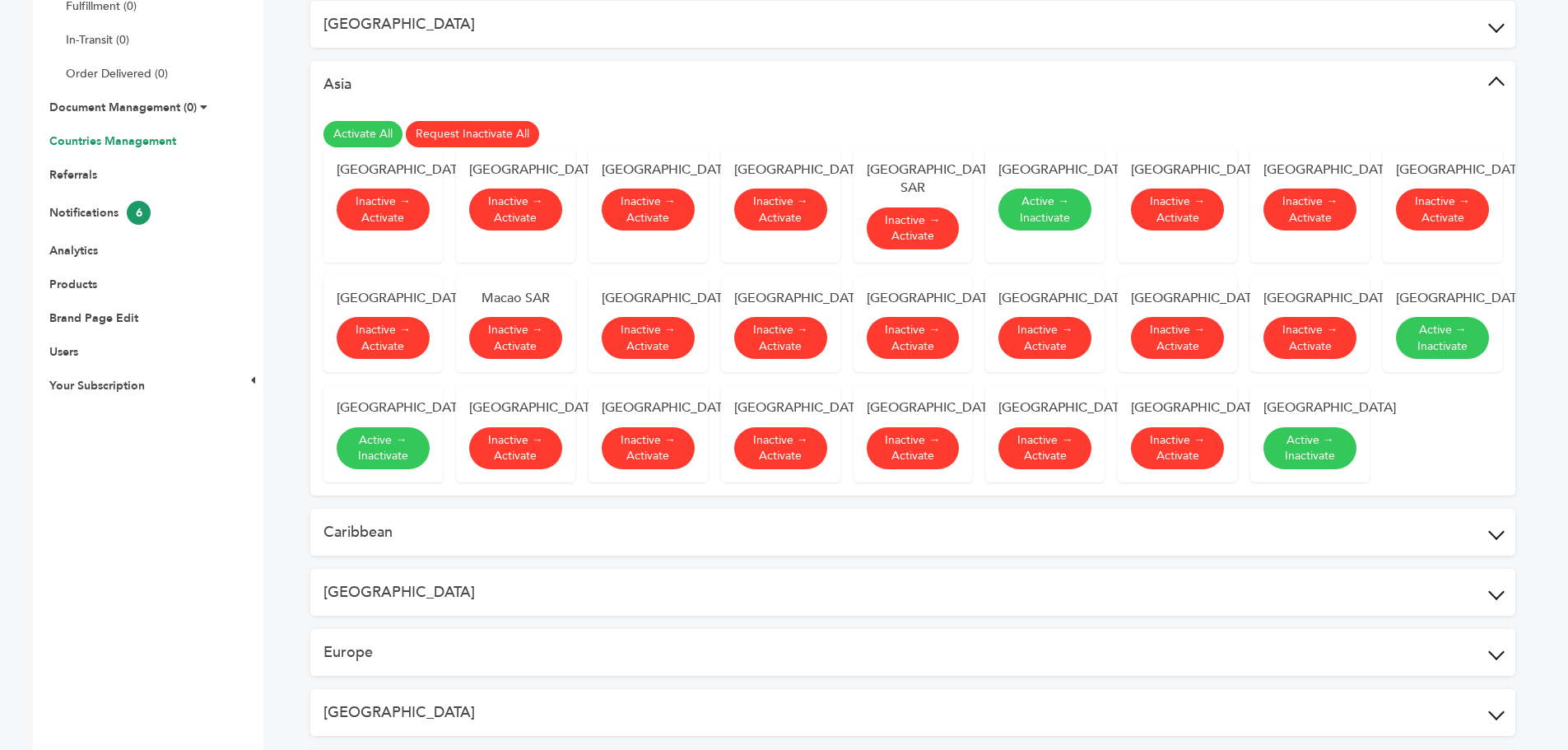
click at [1502, 86] on span at bounding box center [1496, 85] width 16 height 16
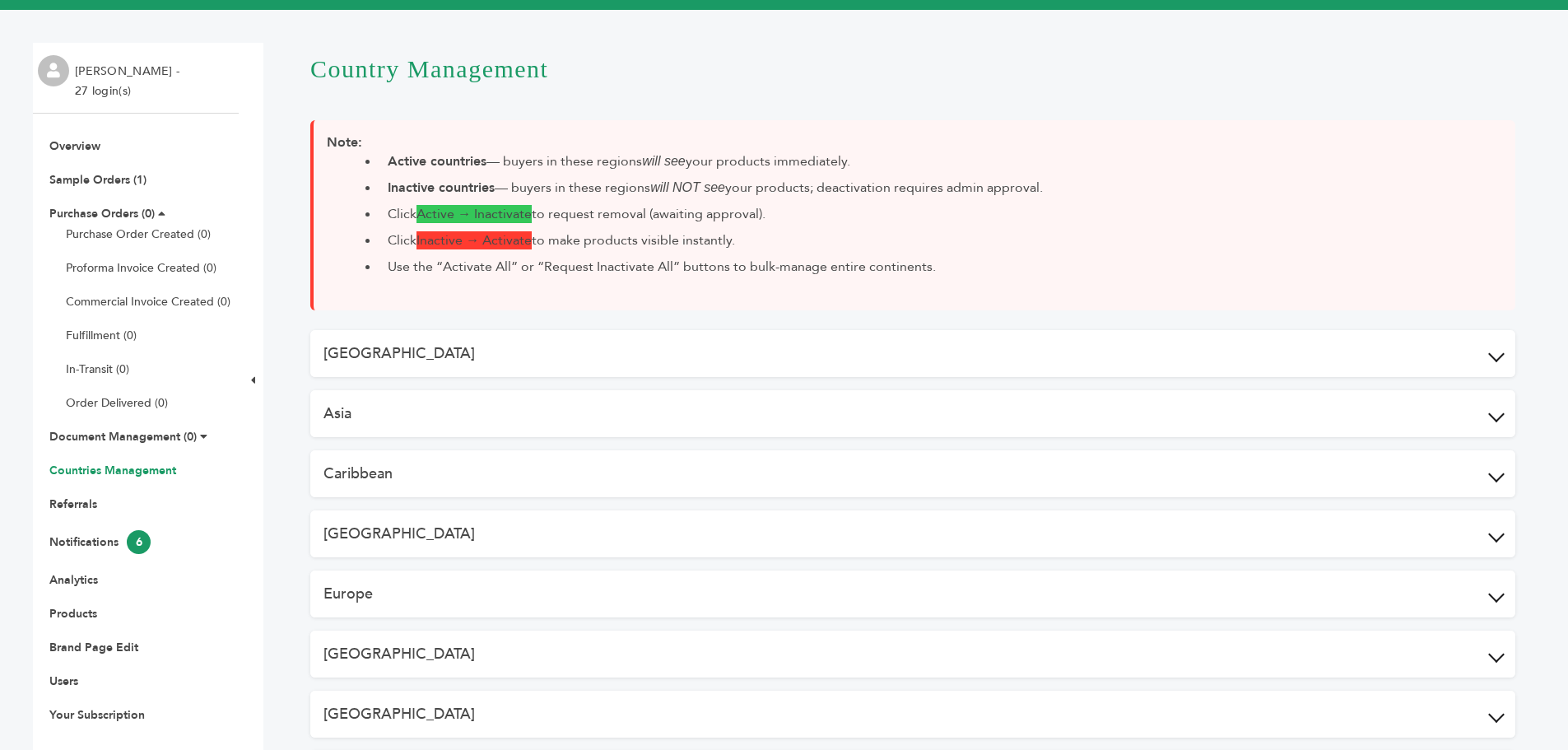
scroll to position [0, 0]
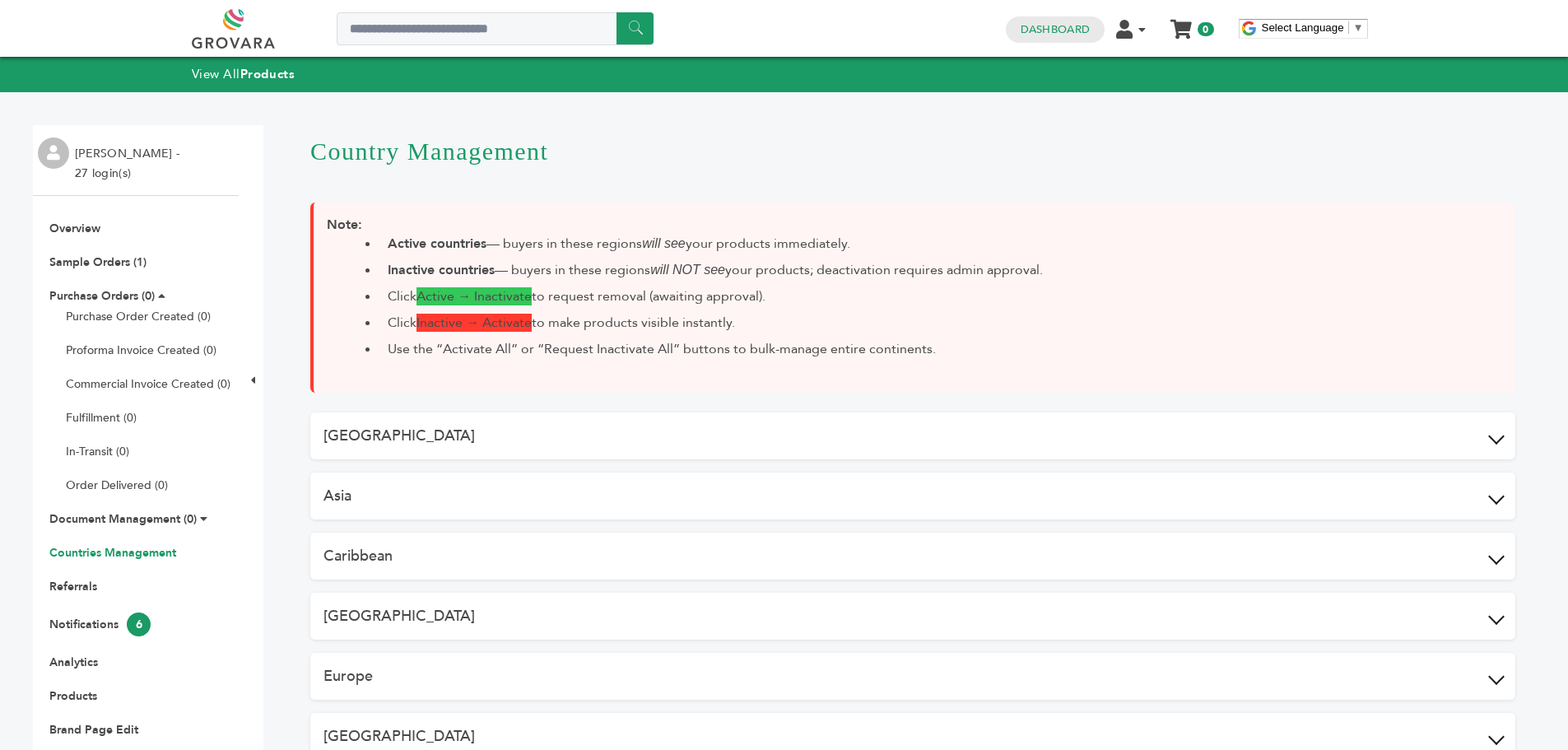
click at [72, 155] on div "Rosa Garcia - 27 login(s)" at bounding box center [136, 160] width 206 height 71
click at [51, 152] on img at bounding box center [53, 153] width 31 height 31
click at [114, 152] on li "Rosa Garcia - 27 login(s)" at bounding box center [129, 164] width 109 height 40
click at [76, 233] on link "Overview" at bounding box center [74, 229] width 51 height 16
click at [71, 231] on link "Overview" at bounding box center [74, 229] width 51 height 16
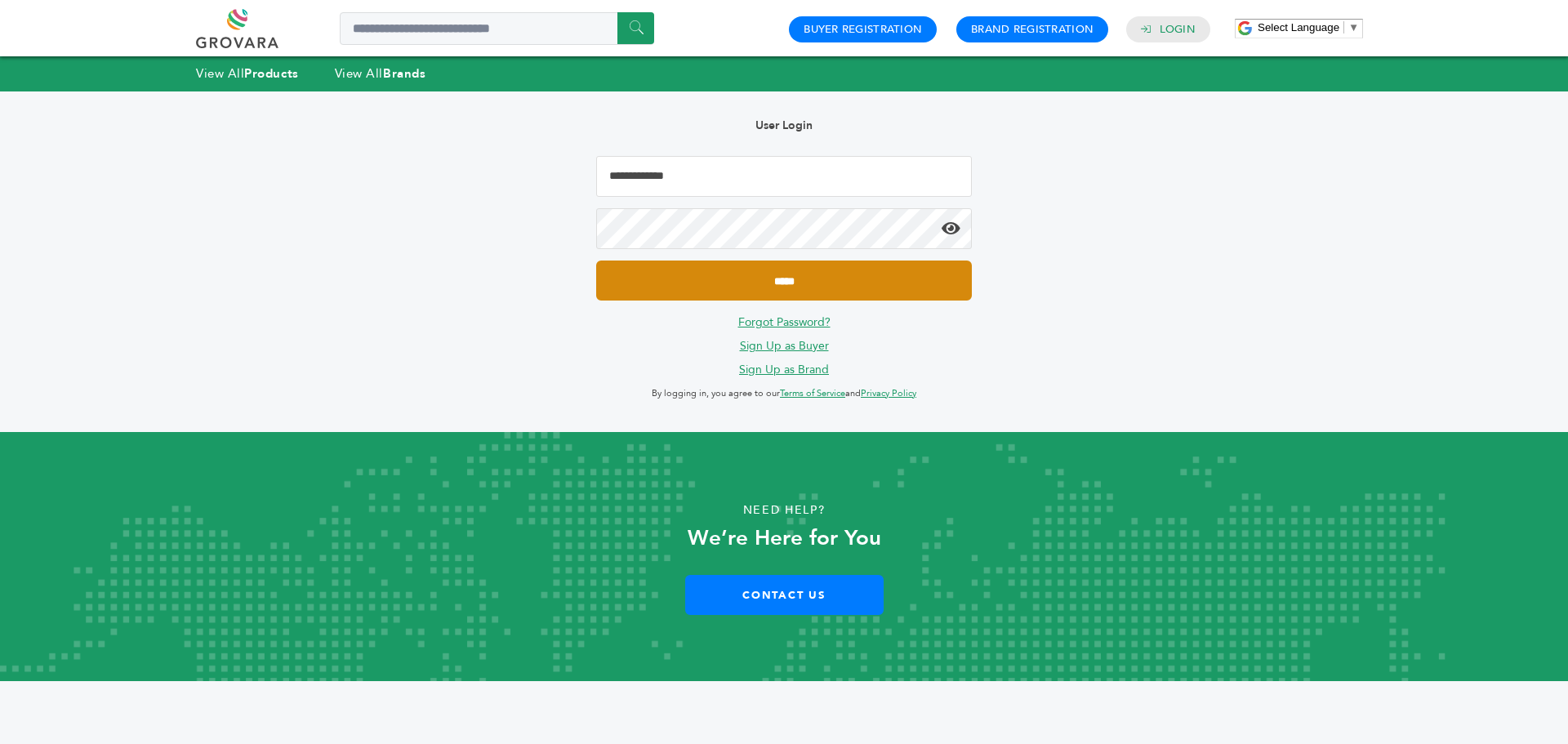
type input "**********"
click at [765, 291] on input "*****" at bounding box center [784, 280] width 375 height 40
